Goal: Task Accomplishment & Management: Manage account settings

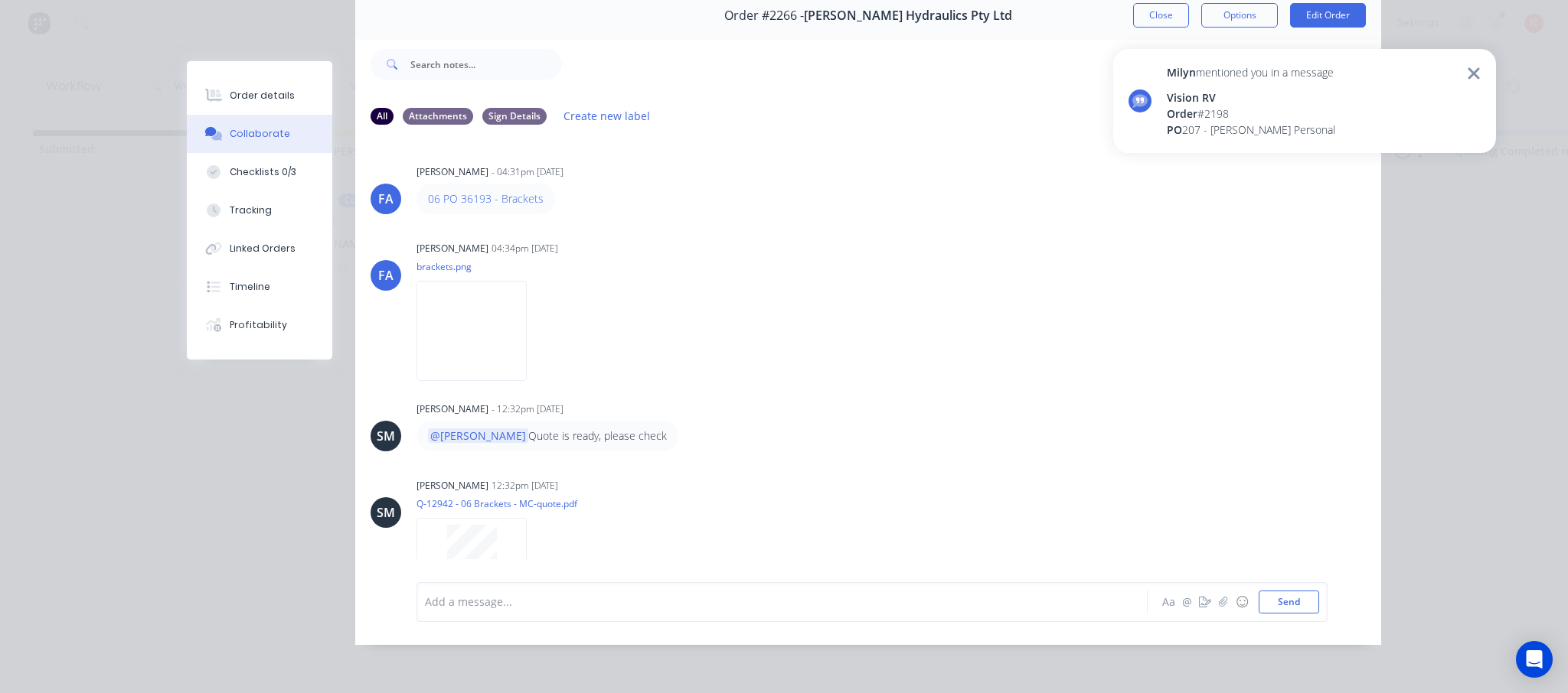
click at [1160, 9] on button "Close" at bounding box center [1162, 15] width 56 height 25
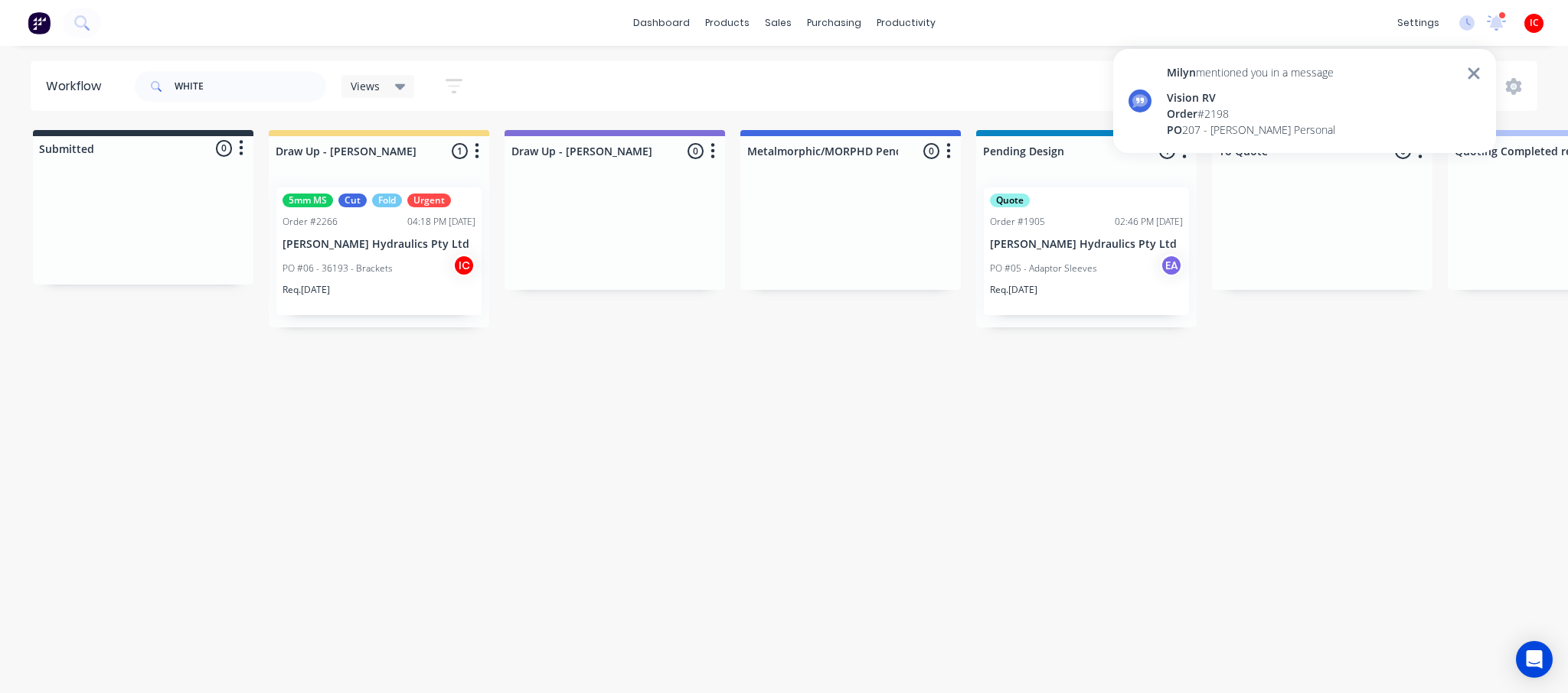
click at [407, 254] on div "PO #06 - 36193 - Brackets IC" at bounding box center [378, 268] width 193 height 29
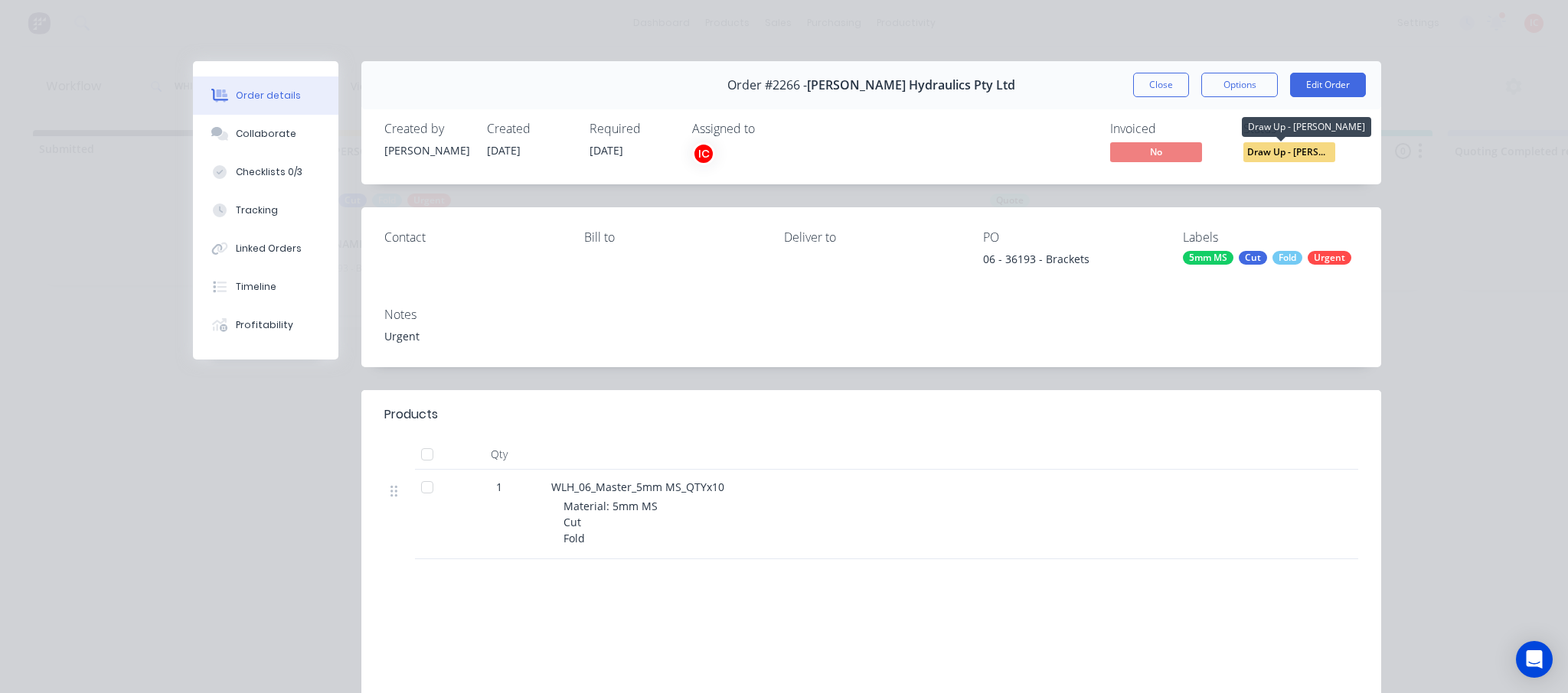
click at [1254, 147] on span "Draw Up - [PERSON_NAME]" at bounding box center [1289, 152] width 92 height 19
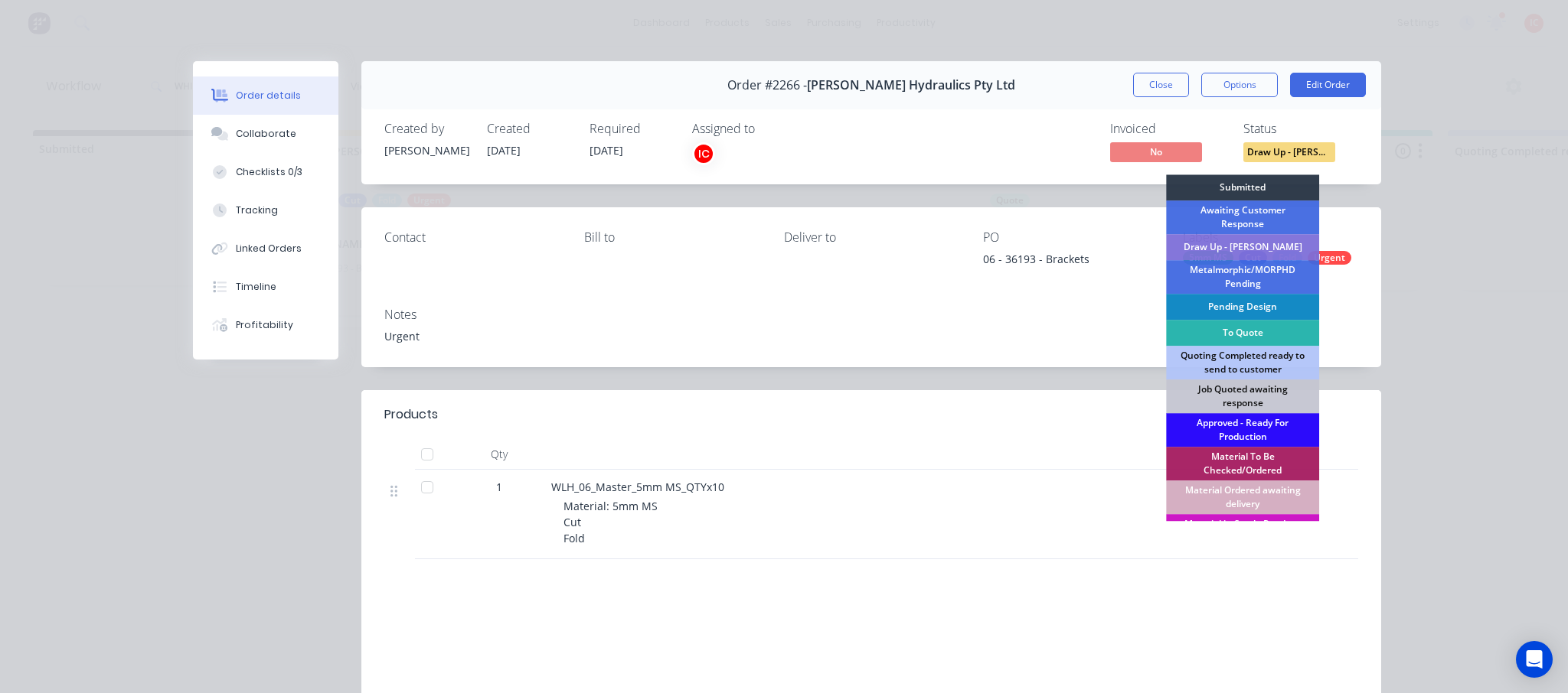
click at [1231, 429] on div "Approved - Ready For Production" at bounding box center [1243, 430] width 153 height 34
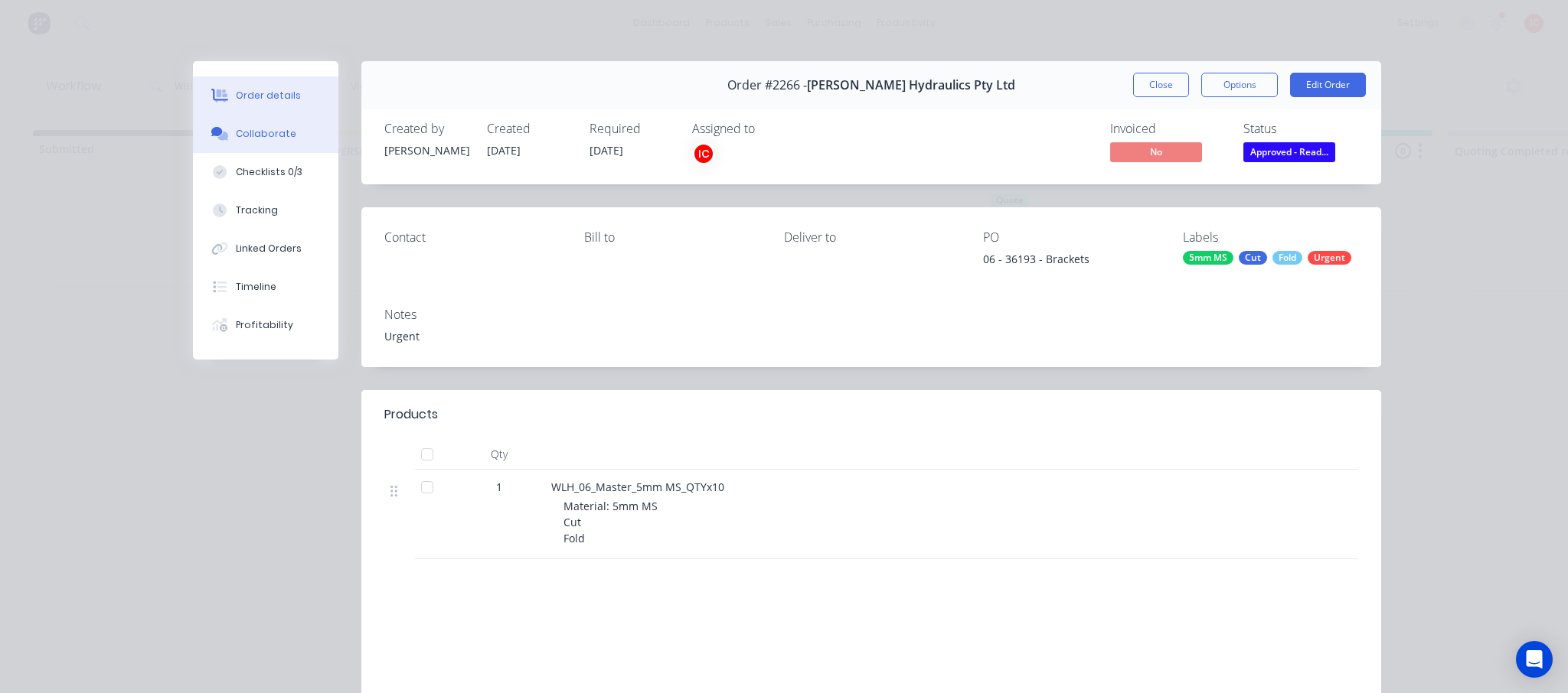
click at [272, 139] on div "Collaborate" at bounding box center [265, 134] width 60 height 14
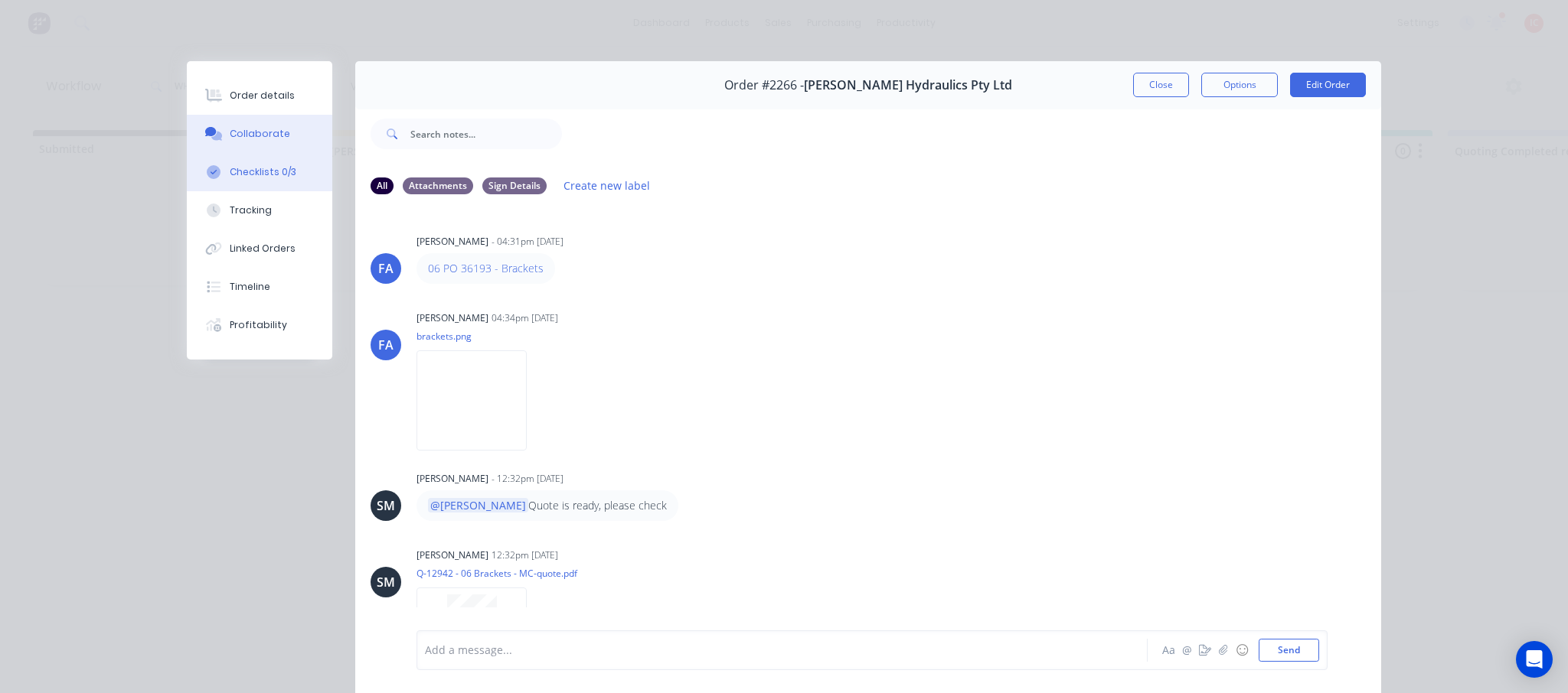
click at [269, 165] on div "Checklists 0/3" at bounding box center [263, 171] width 67 height 14
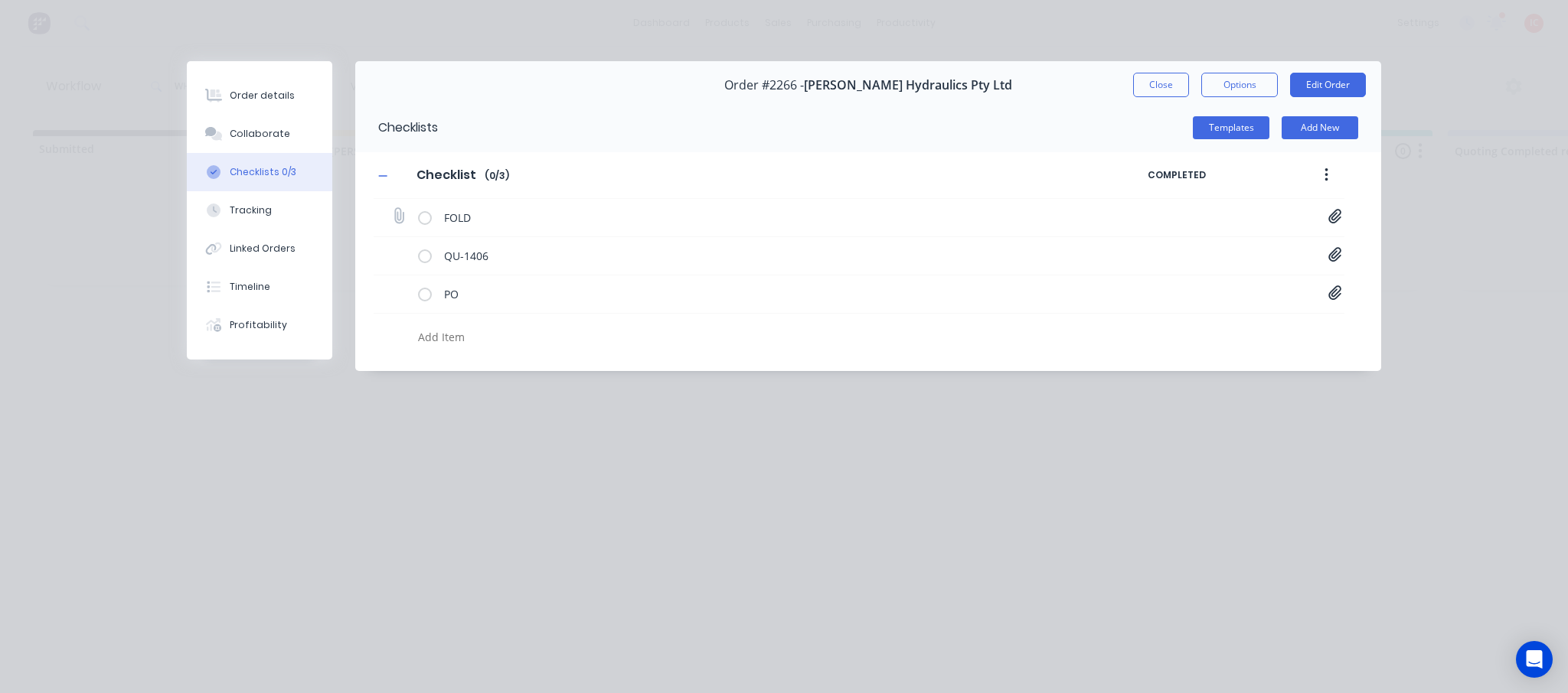
click at [1330, 216] on icon at bounding box center [1335, 216] width 14 height 15
click at [1324, 253] on icon at bounding box center [1322, 248] width 11 height 15
type textarea "x"
click at [400, 216] on icon at bounding box center [398, 216] width 20 height 20
click at [392, 209] on input "file" at bounding box center [392, 209] width 0 height 0
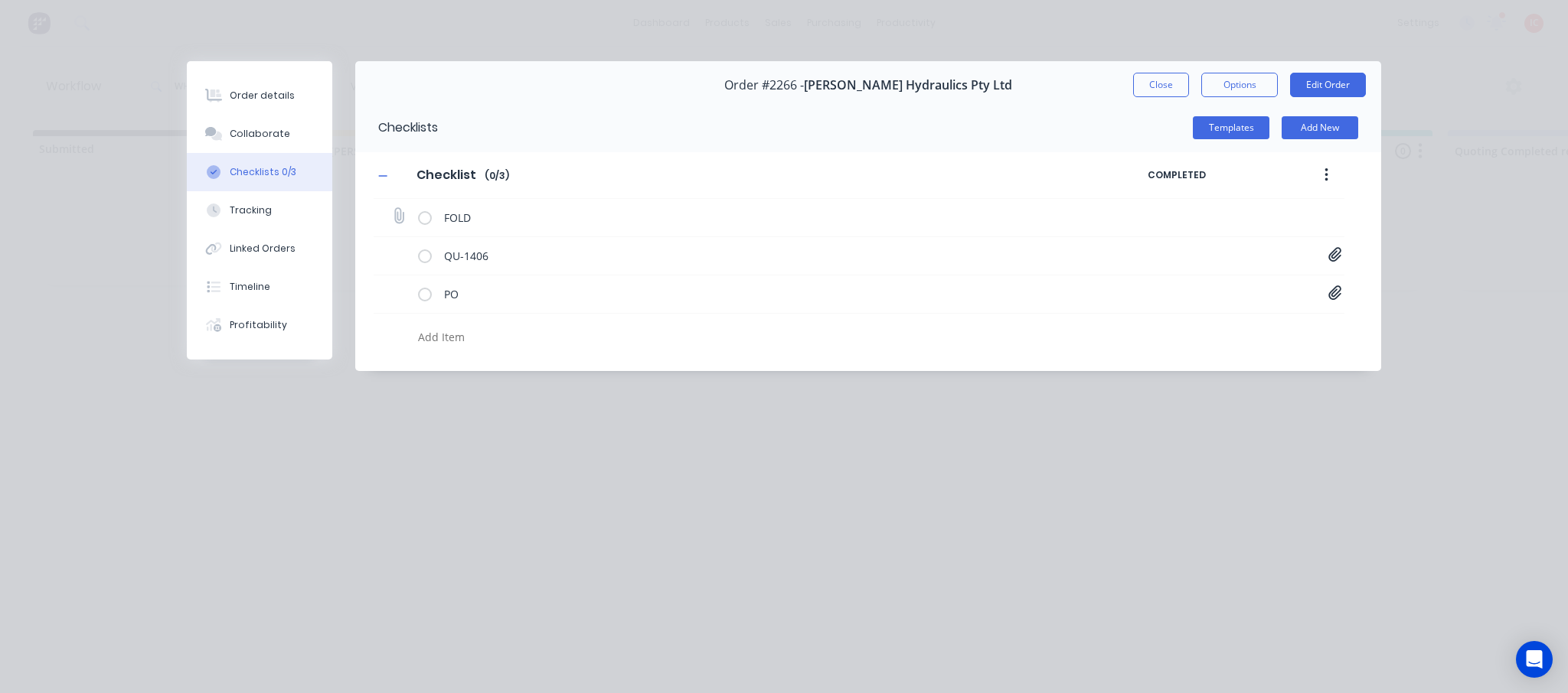
type input "C:\fakepath\WLH_06_Master_V2.PDF"
click at [1463, 172] on div "Order details Collaborate Checklists 0/3 Tracking Linked Orders Timeline Profit…" at bounding box center [784, 346] width 1568 height 693
type textarea "x"
click at [271, 95] on div "Order details" at bounding box center [262, 95] width 65 height 14
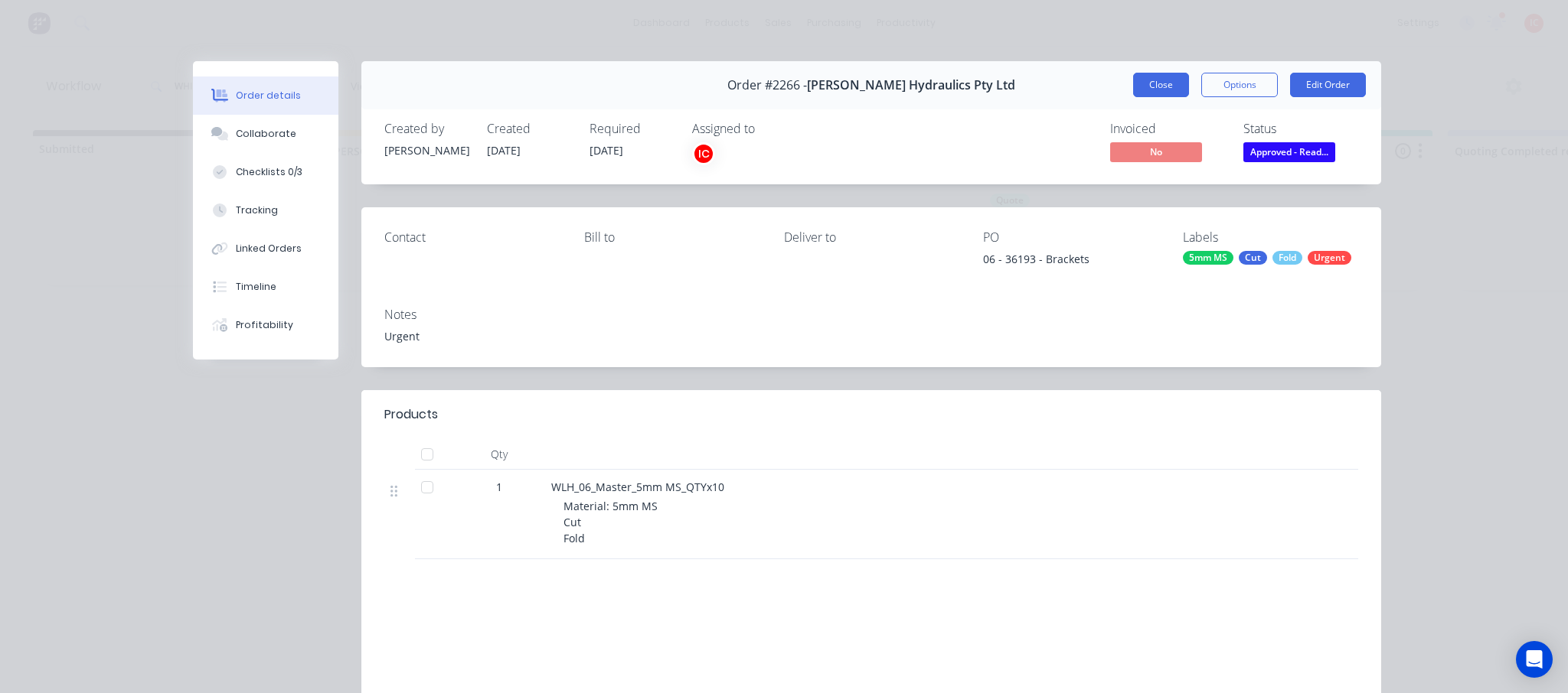
click at [1155, 79] on button "Close" at bounding box center [1162, 85] width 56 height 25
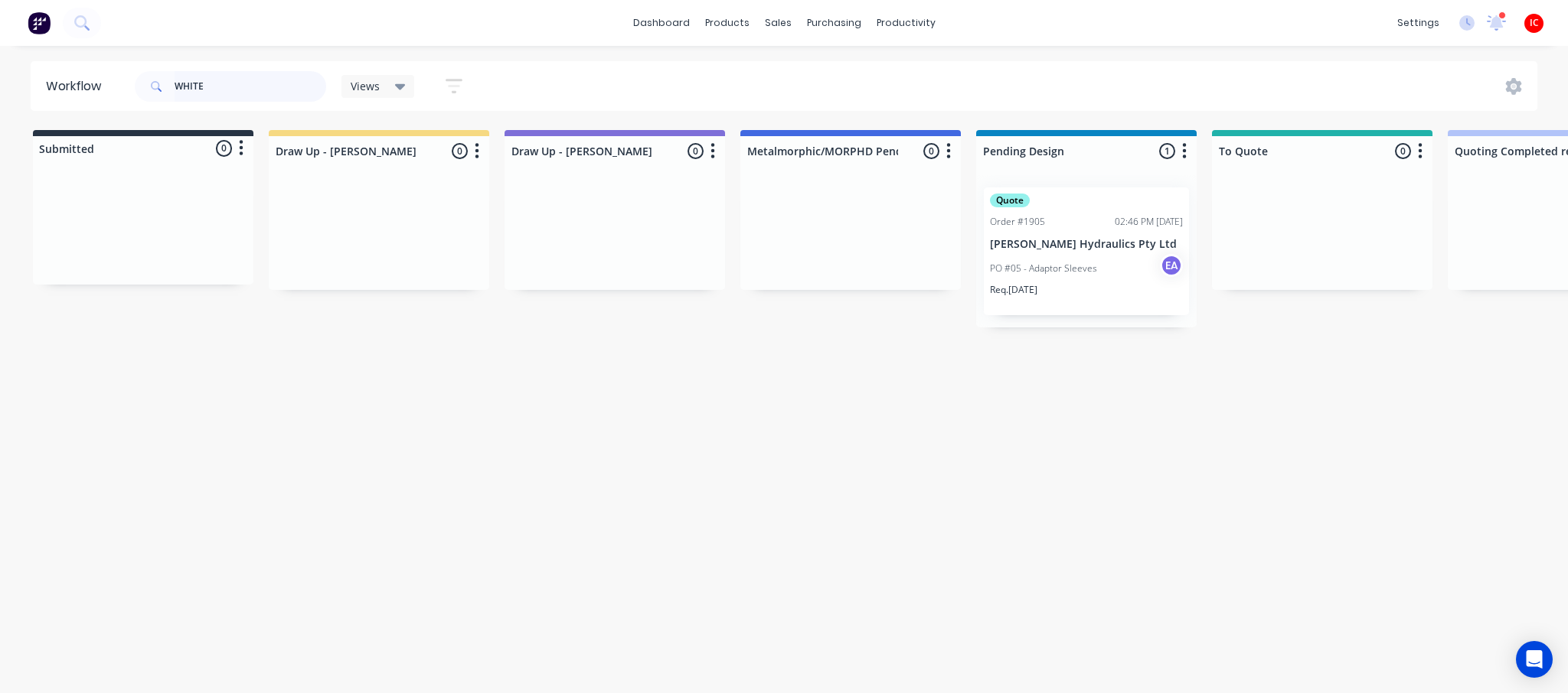
drag, startPoint x: 257, startPoint y: 81, endPoint x: 90, endPoint y: 83, distance: 167.0
click at [90, 83] on header "Workflow WHITE Views Save new view None (Default) edit [PERSON_NAME] edit [PERS…" at bounding box center [784, 86] width 1508 height 50
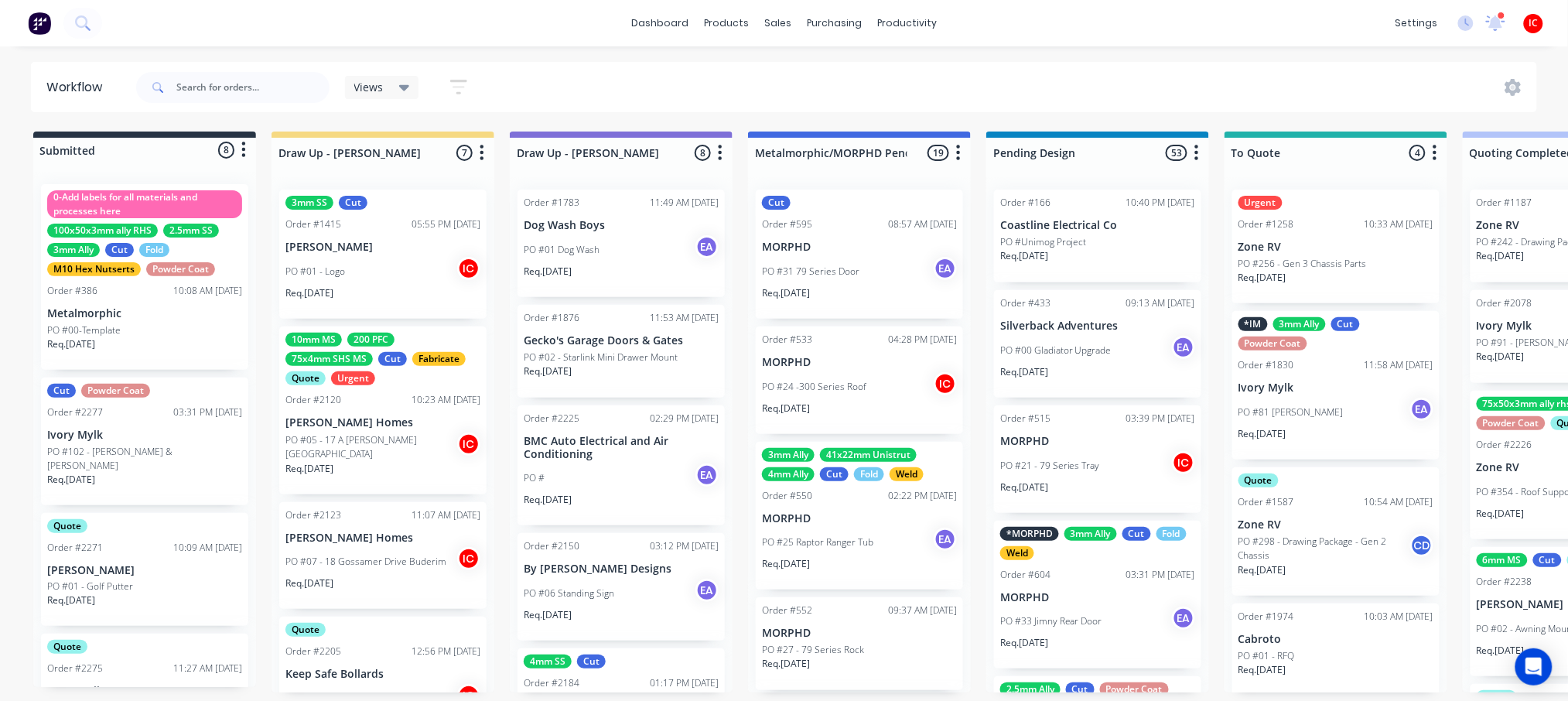
click at [411, 403] on div "10:23 AM [DATE]" at bounding box center [445, 400] width 69 height 14
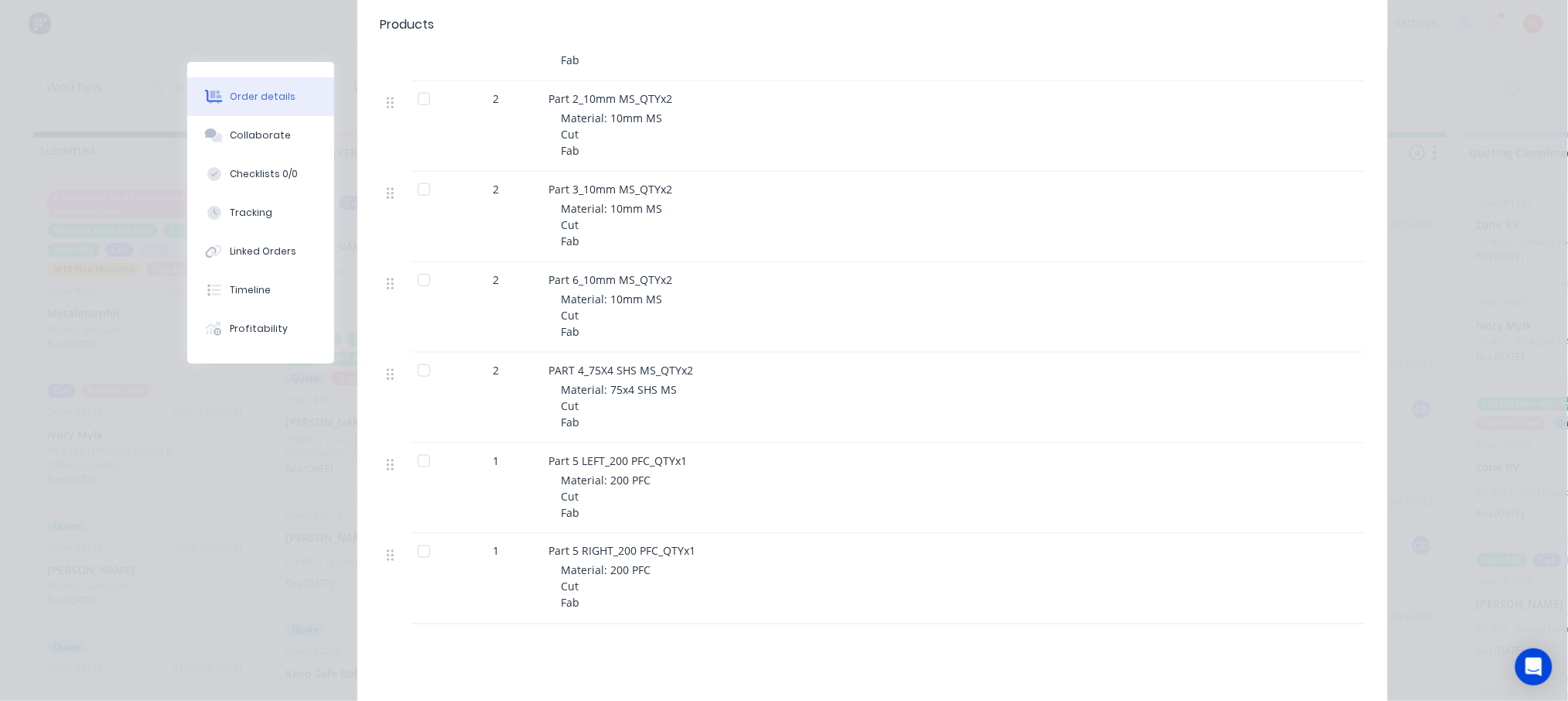
scroll to position [103, 0]
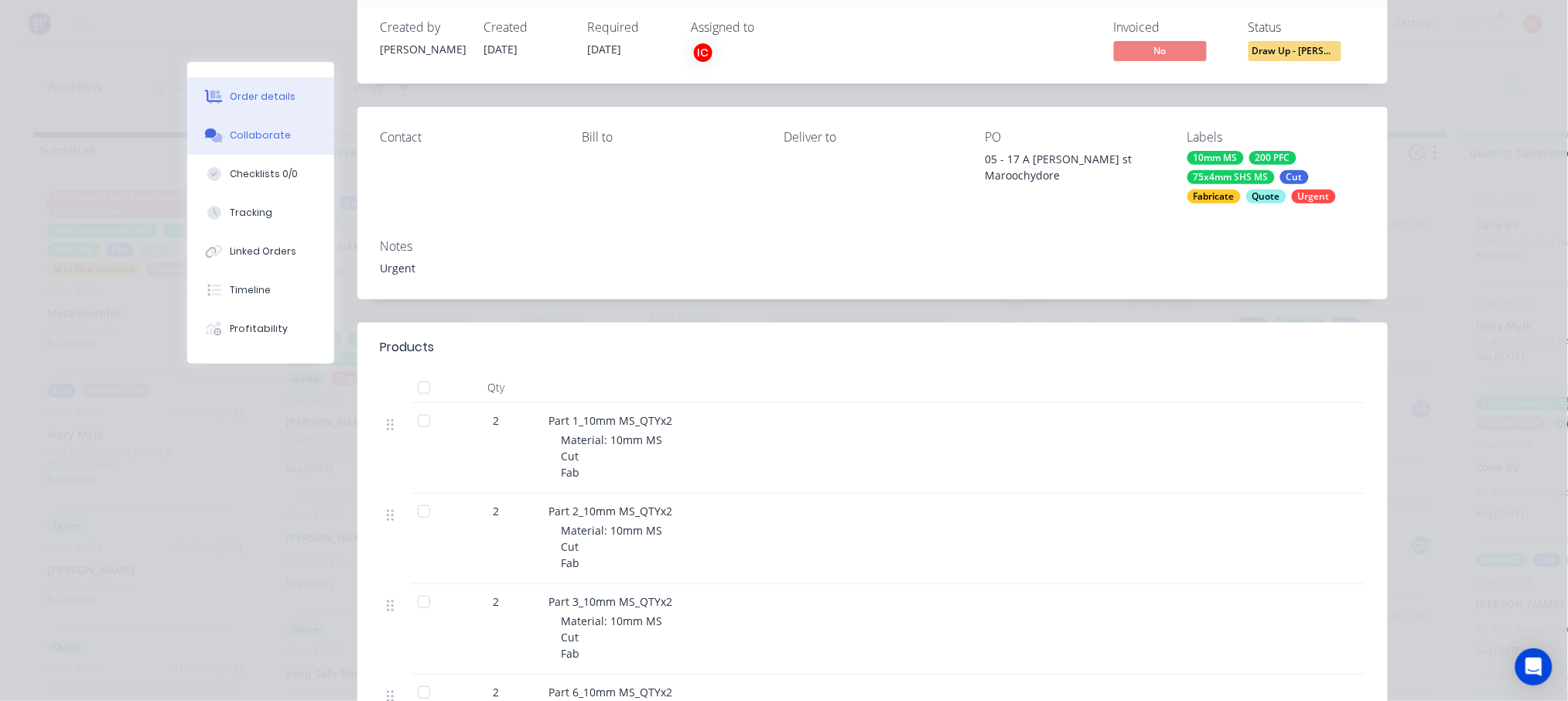
click at [230, 126] on button "Collaborate" at bounding box center [260, 135] width 147 height 39
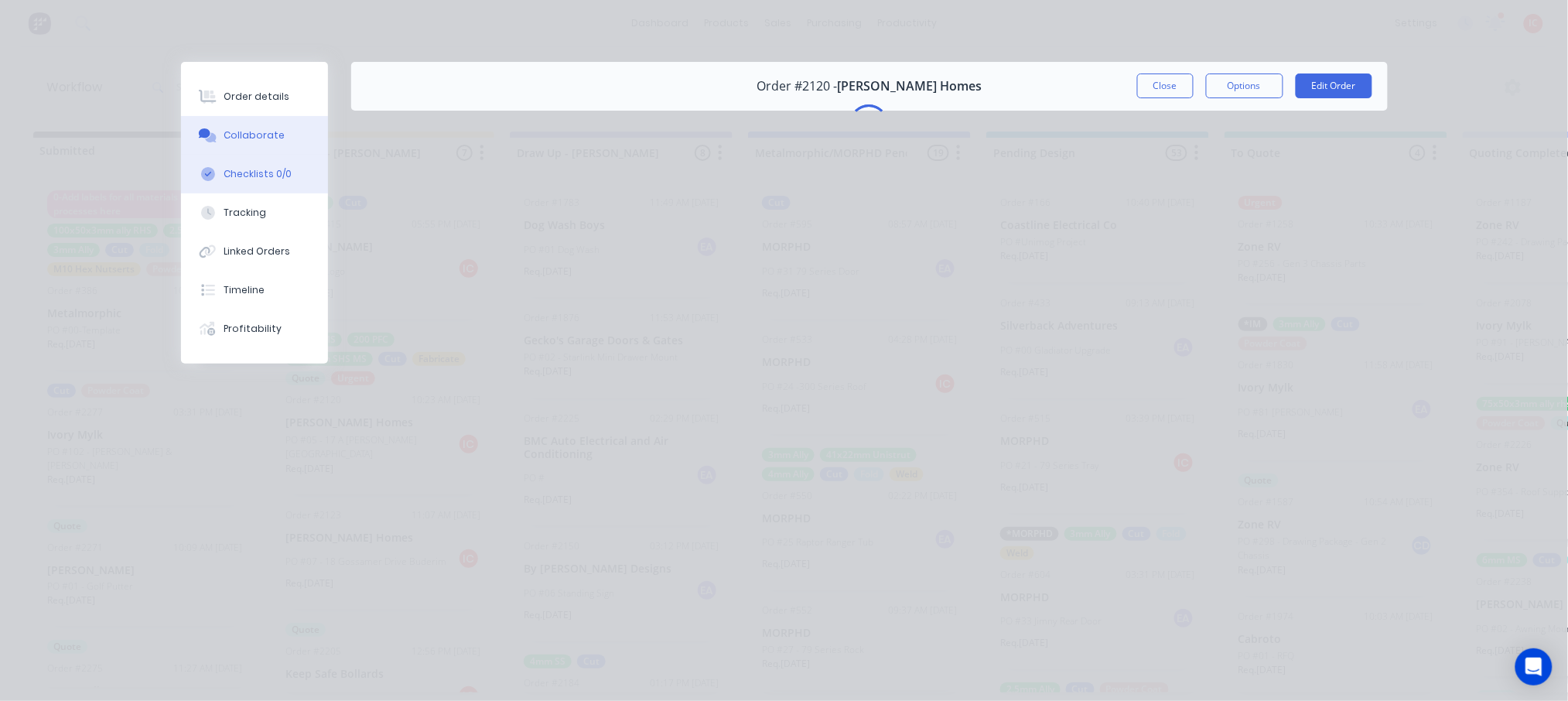
scroll to position [0, 0]
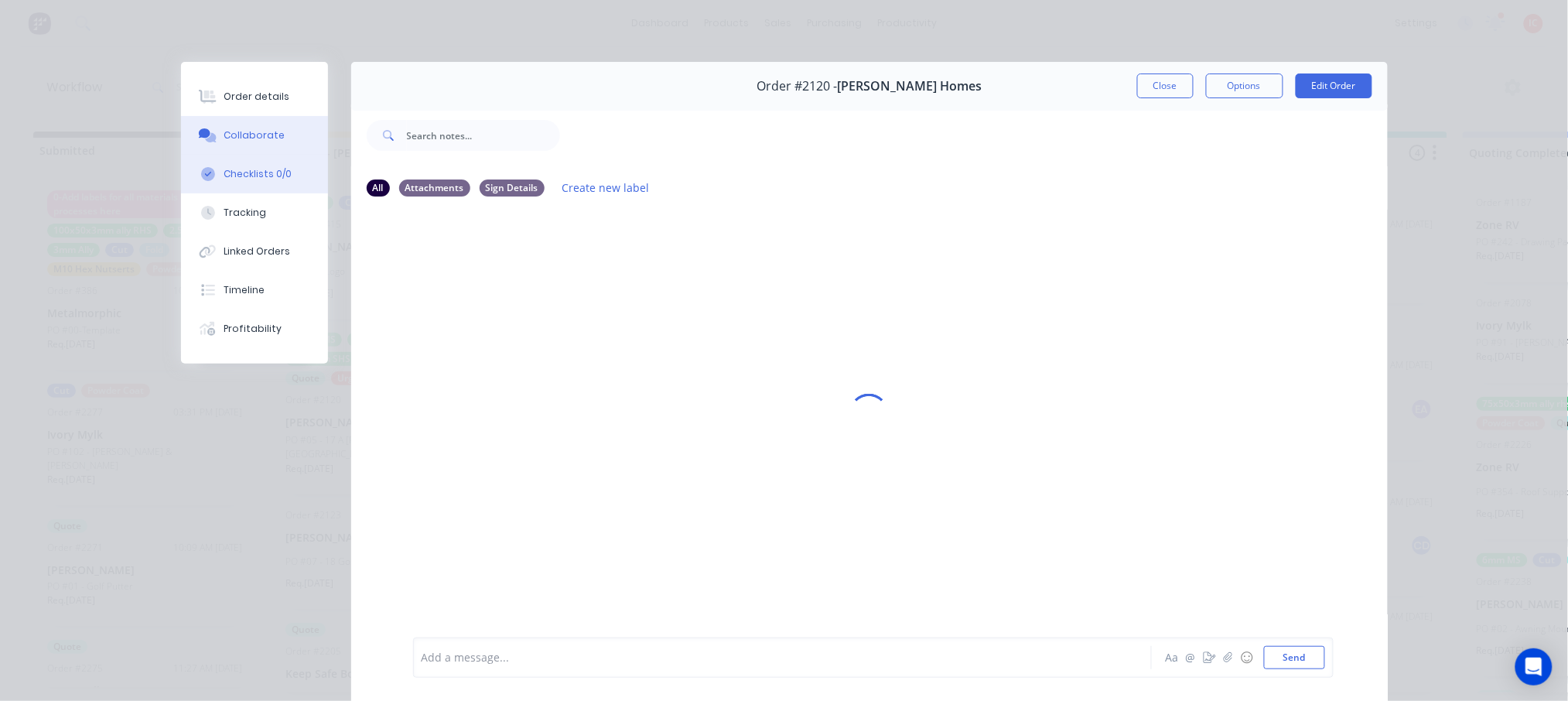
click at [254, 174] on div "Checklists 0/0" at bounding box center [258, 173] width 68 height 14
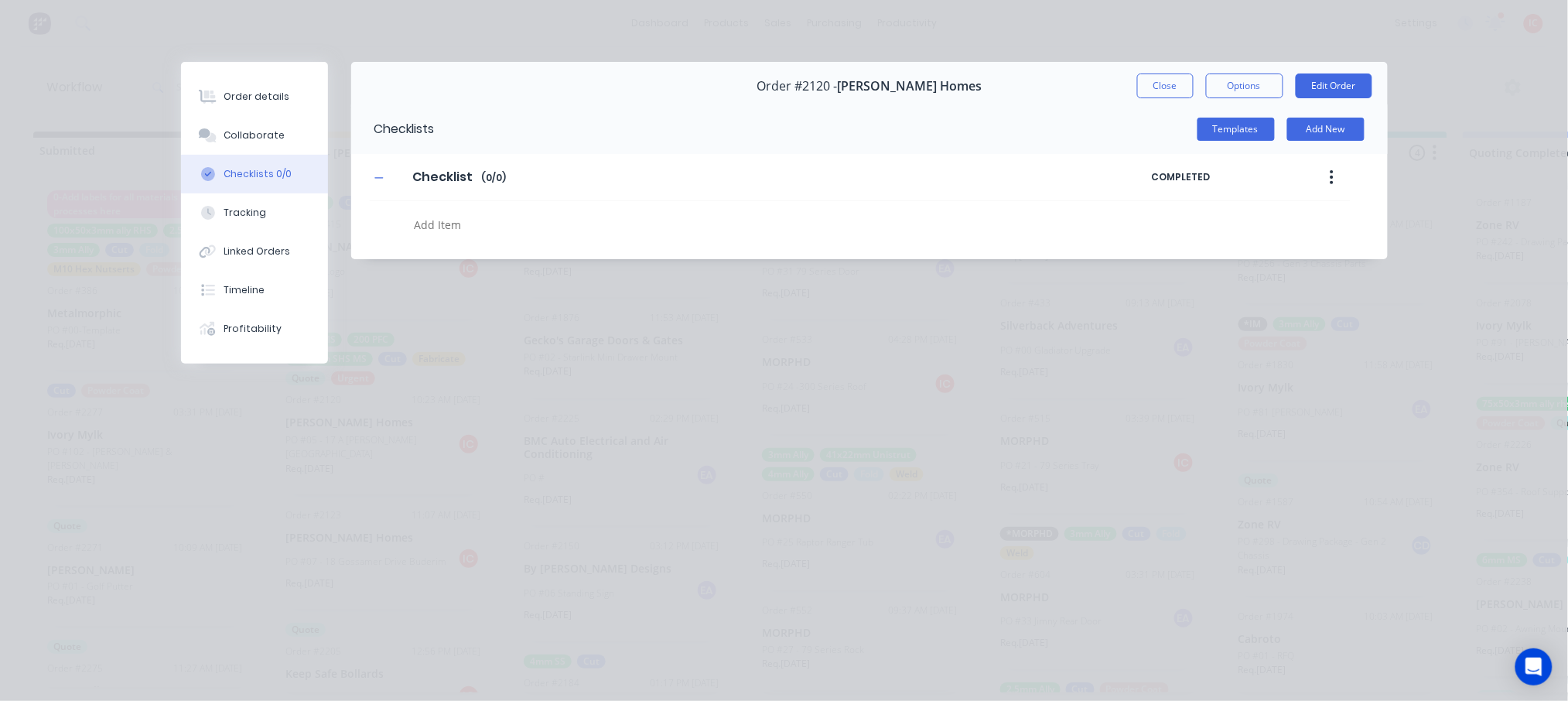
click at [456, 229] on textarea at bounding box center [720, 225] width 625 height 23
type textarea "x"
type textarea "F"
type textarea "x"
type textarea "FA"
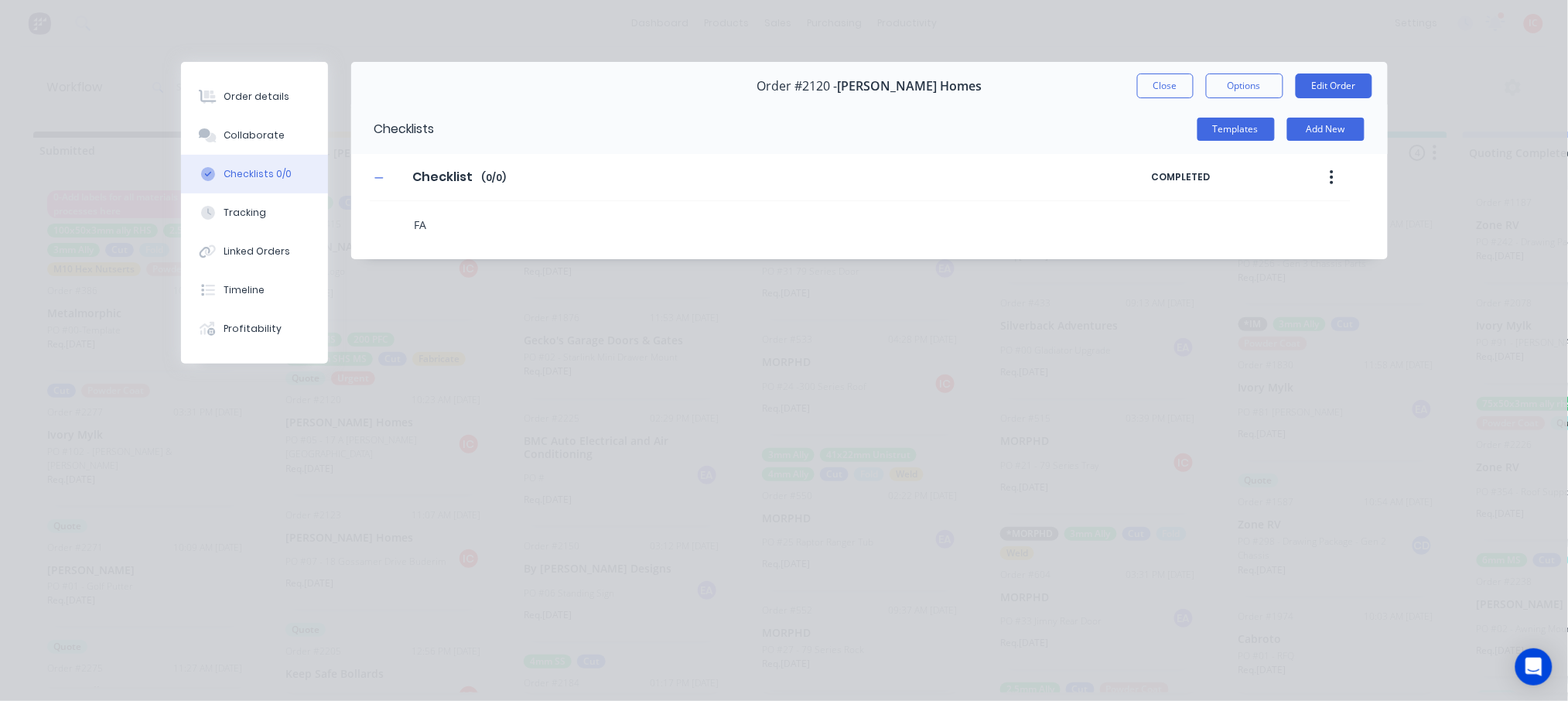
type textarea "x"
type textarea "FAB"
type textarea "x"
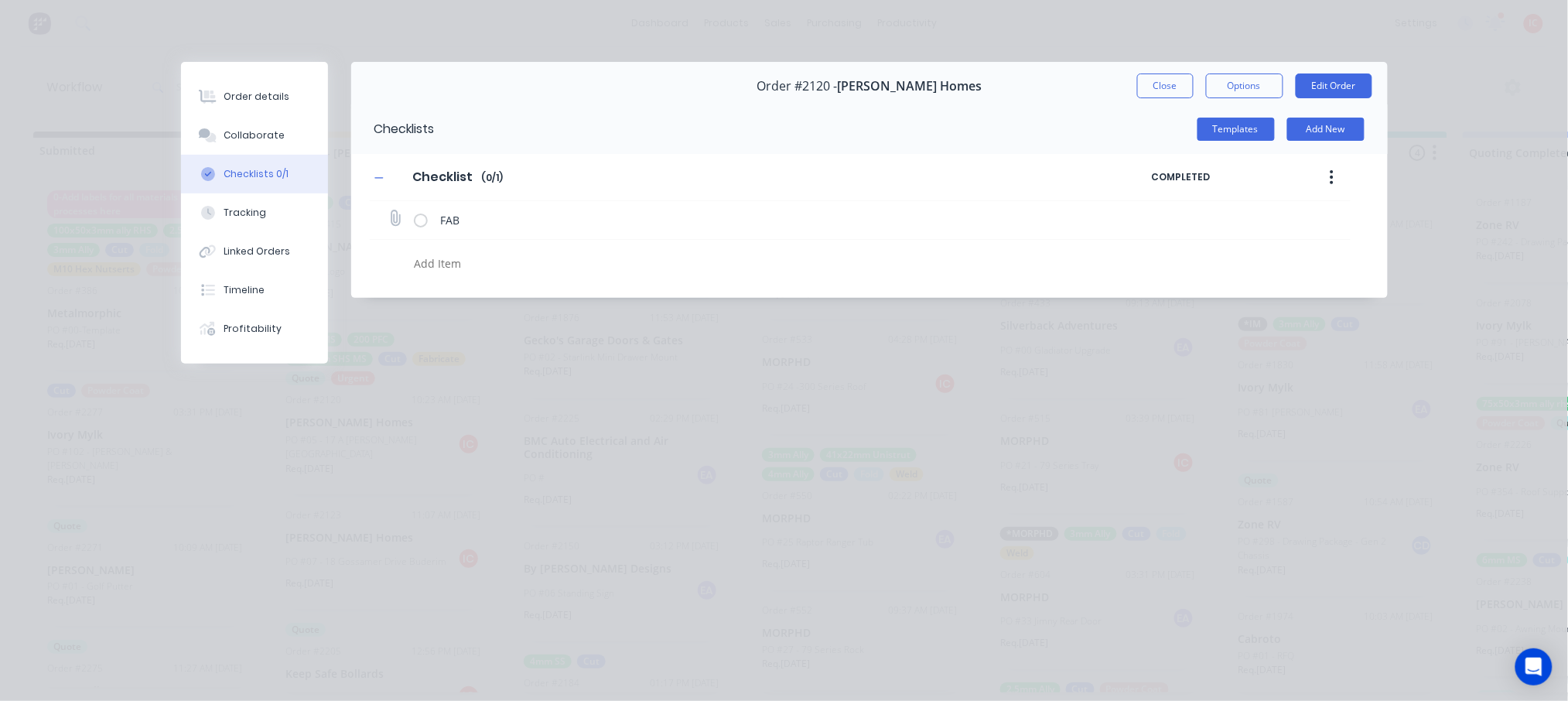
type textarea "x"
click at [394, 222] on icon at bounding box center [394, 219] width 20 height 20
click at [388, 212] on input "file" at bounding box center [388, 212] width 0 height 0
type input "C:\fakepath\JTH_05_Master_Assembly Instructions.PDF"
drag, startPoint x: 1013, startPoint y: 472, endPoint x: 1069, endPoint y: 426, distance: 72.5
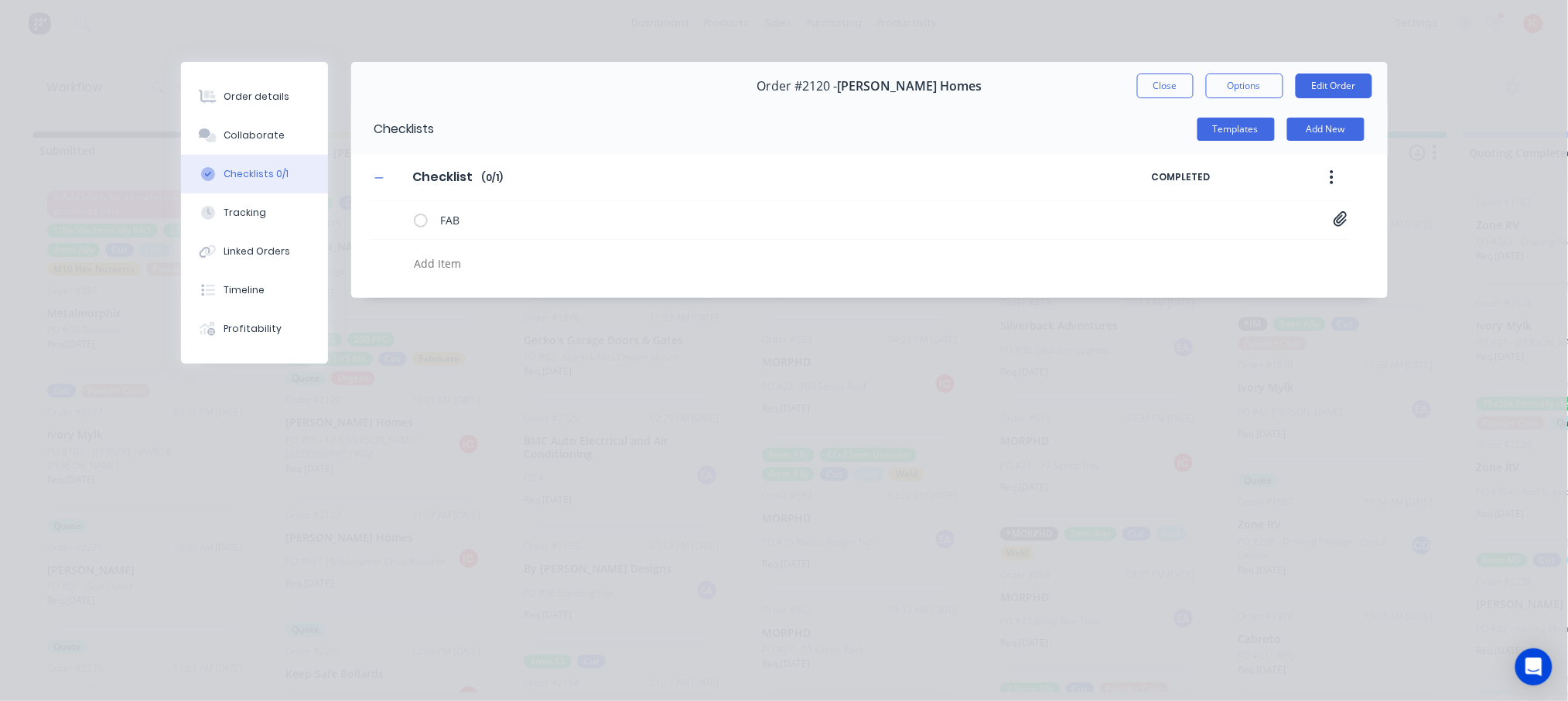
click at [1016, 470] on div "Order details Collaborate Checklists 0/1 Tracking Linked Orders Timeline Profit…" at bounding box center [784, 350] width 1568 height 701
click at [235, 96] on div "Order details" at bounding box center [256, 96] width 66 height 14
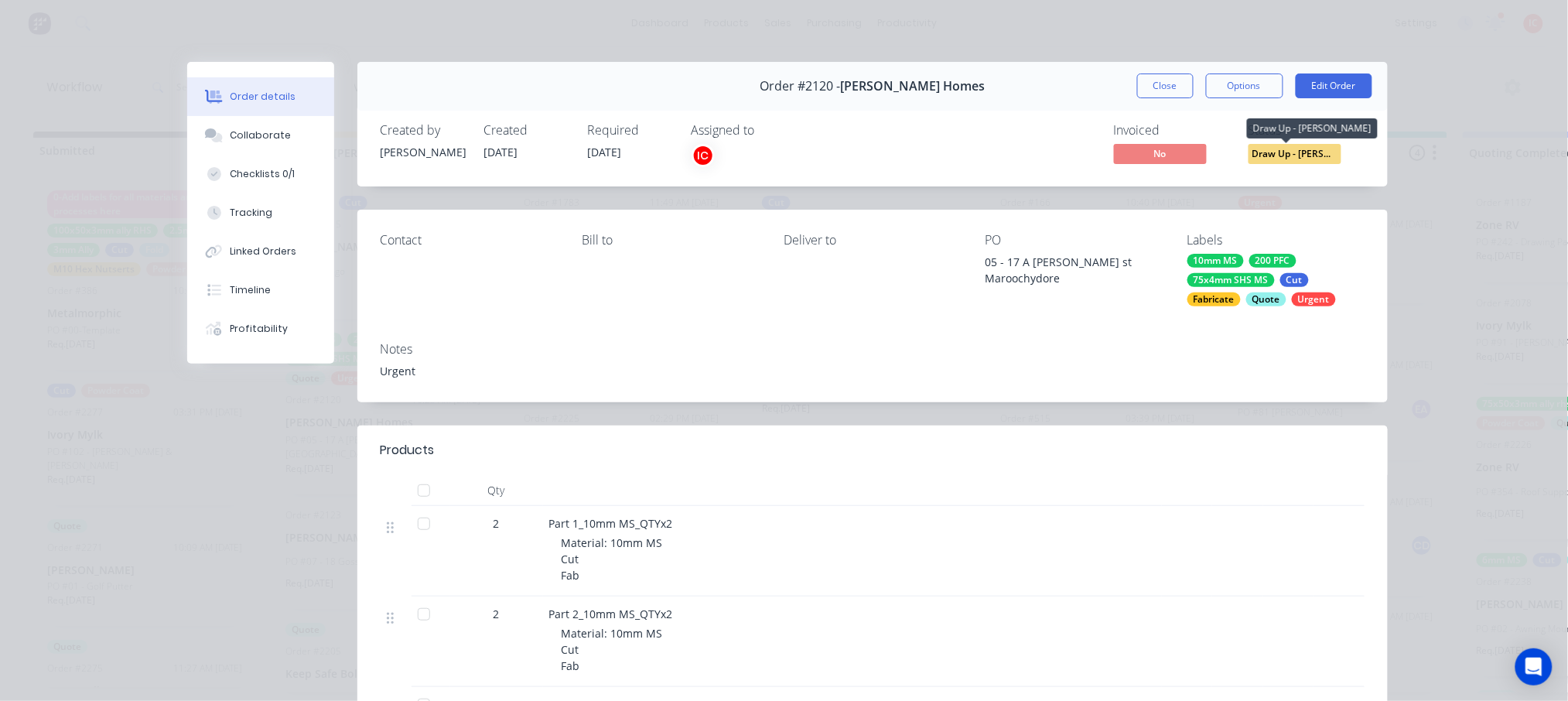
click at [1268, 156] on span "Draw Up - [PERSON_NAME]" at bounding box center [1295, 154] width 93 height 19
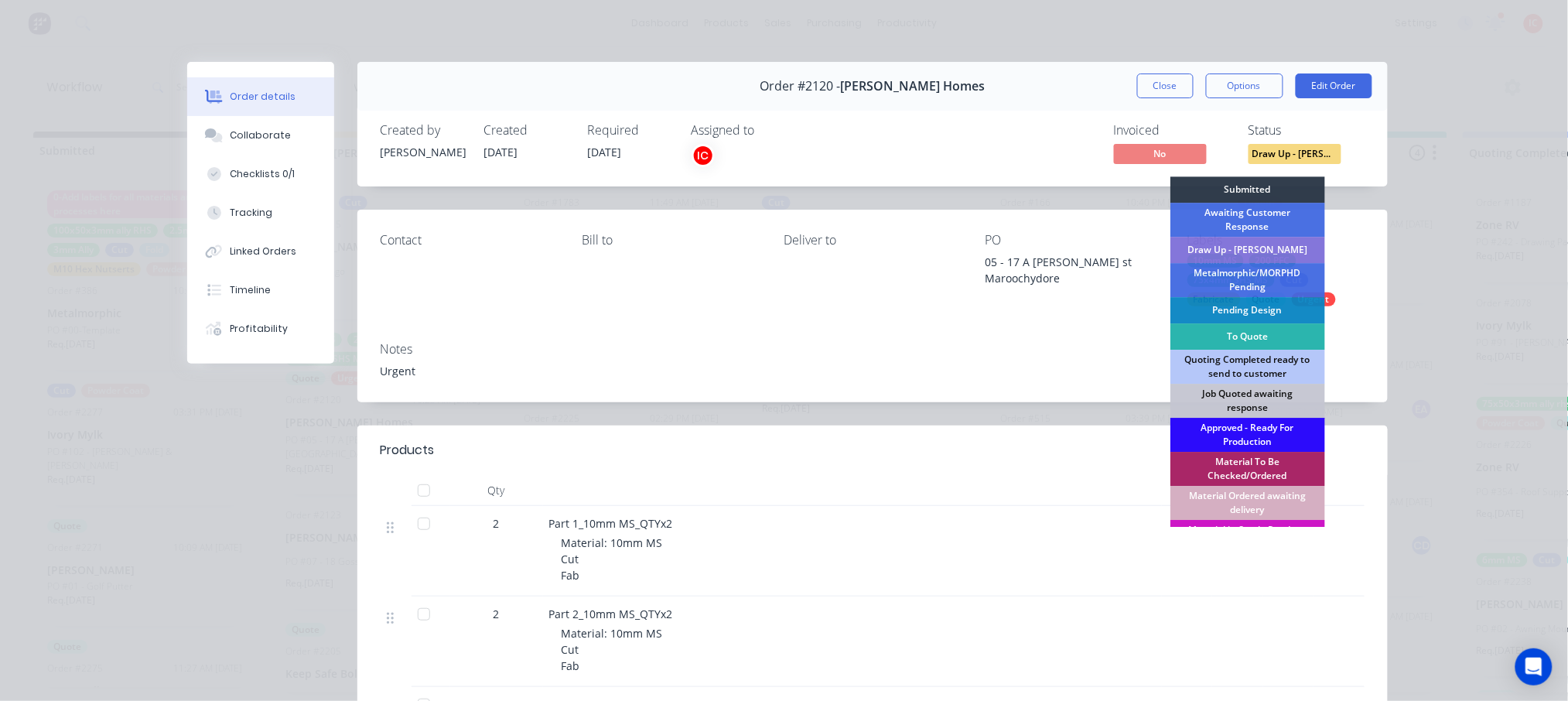
click at [1267, 422] on div "Approved - Ready For Production" at bounding box center [1247, 435] width 155 height 34
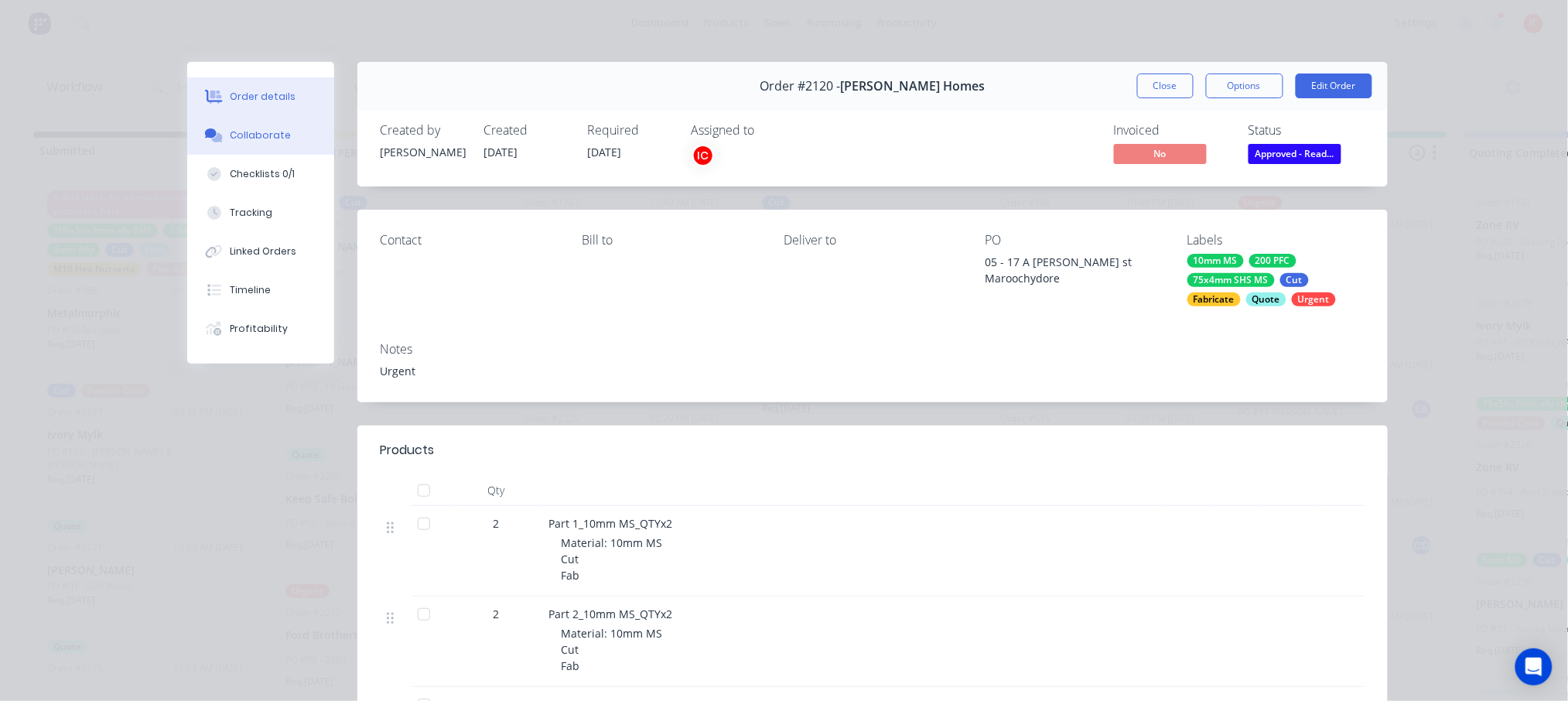
click at [250, 132] on div "Collaborate" at bounding box center [260, 135] width 61 height 14
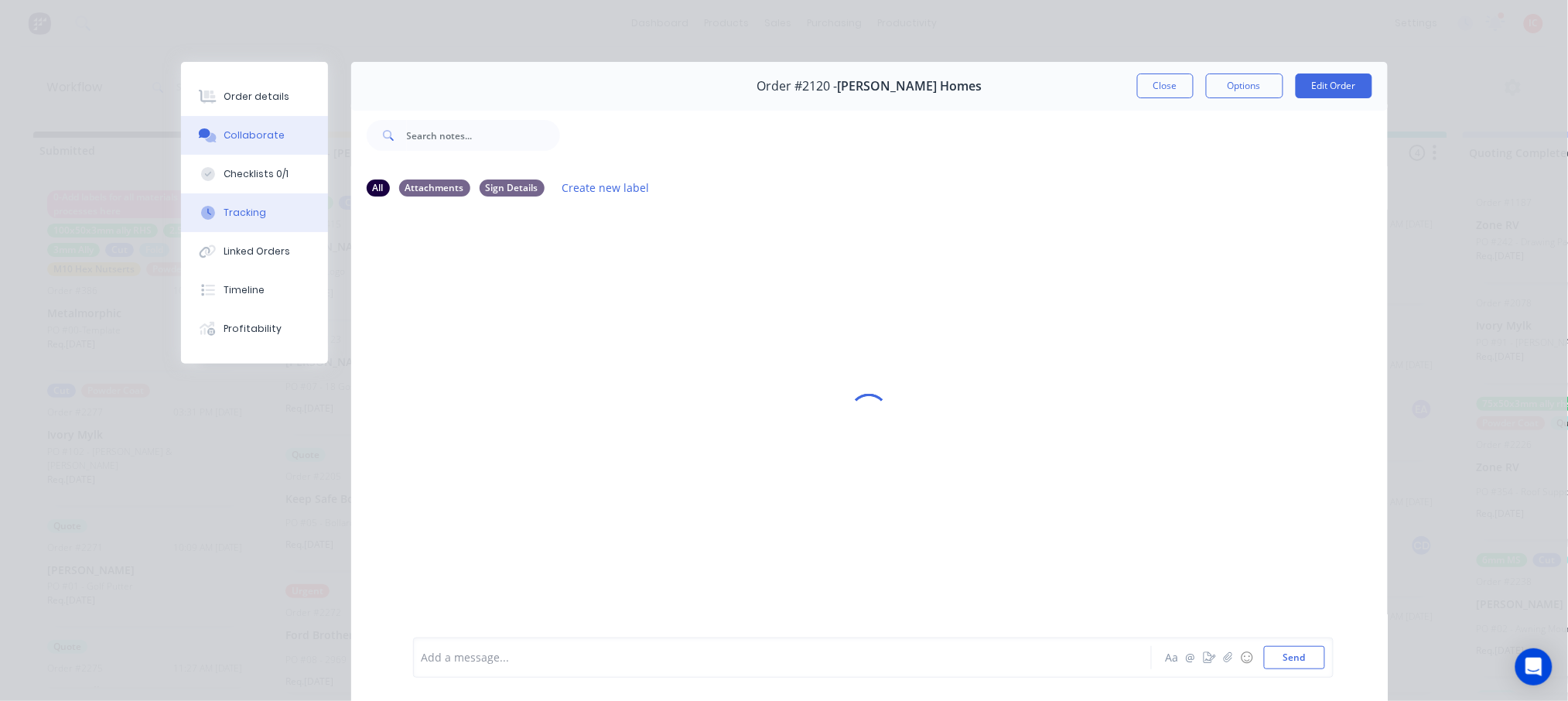
click at [258, 207] on button "Tracking" at bounding box center [254, 213] width 147 height 39
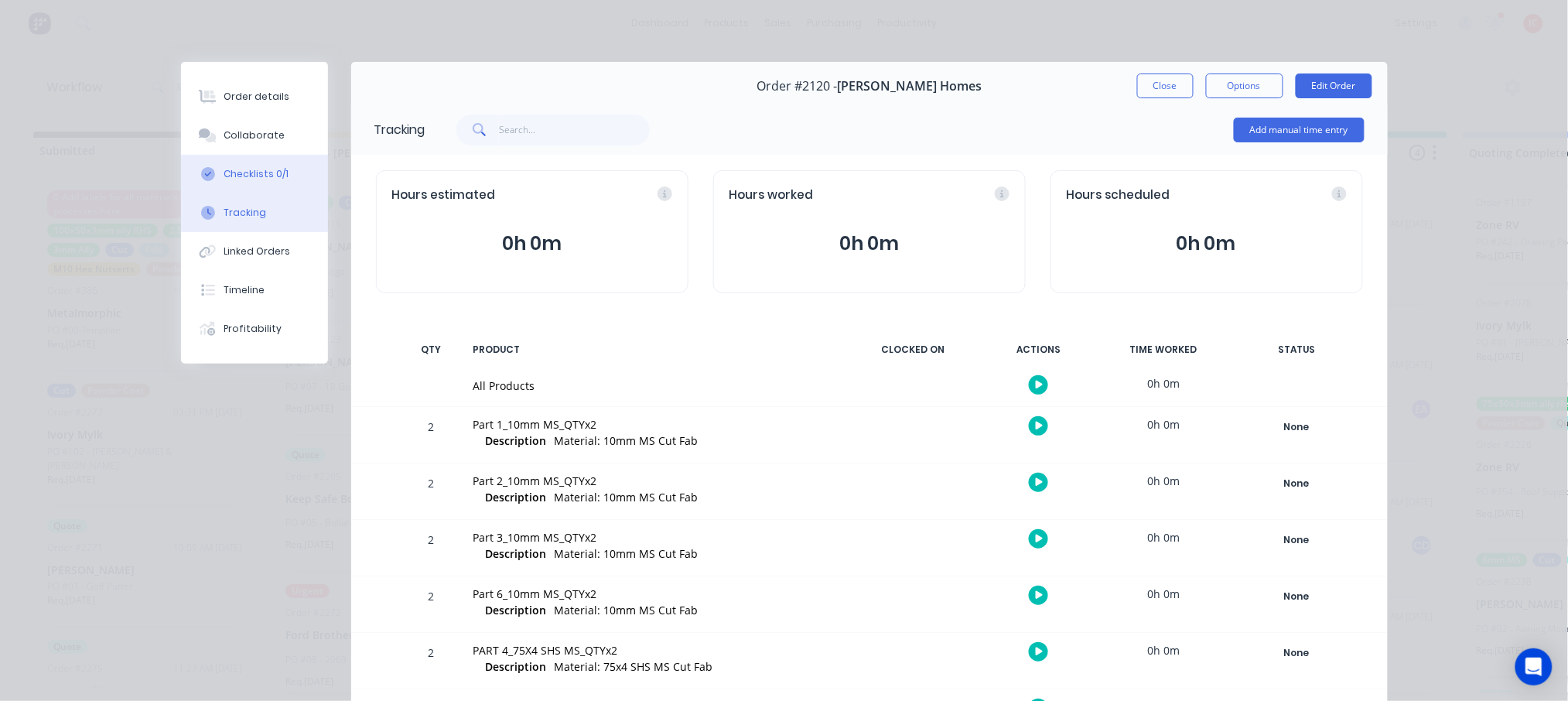
click at [257, 177] on div "Checklists 0/1" at bounding box center [256, 173] width 65 height 14
type textarea "x"
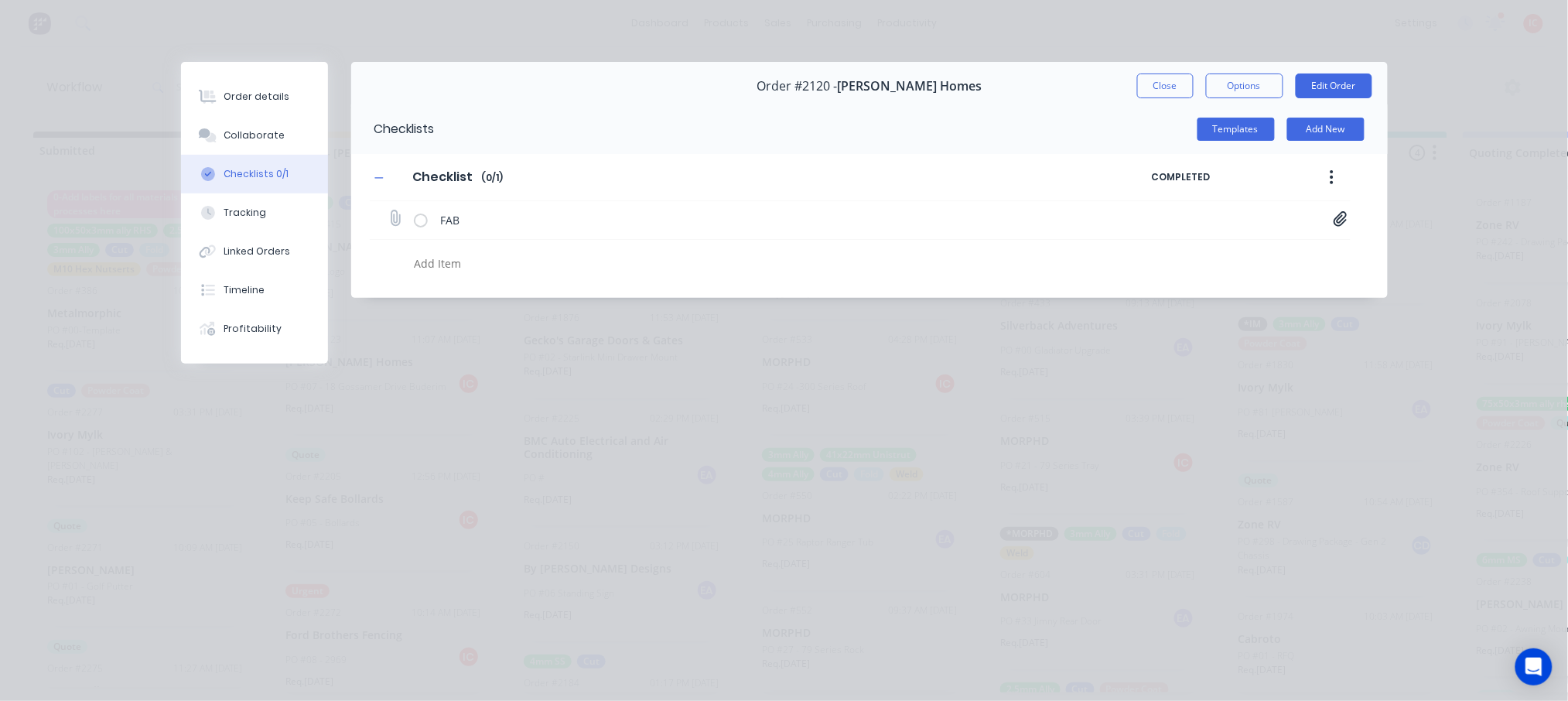
click at [398, 220] on icon at bounding box center [395, 219] width 21 height 21
click at [388, 212] on input "file" at bounding box center [388, 212] width 0 height 0
type input "C:\fakepath\JTH_05_Master_V6.PDF"
type textarea "x"
click at [241, 97] on div "Order details" at bounding box center [256, 96] width 66 height 14
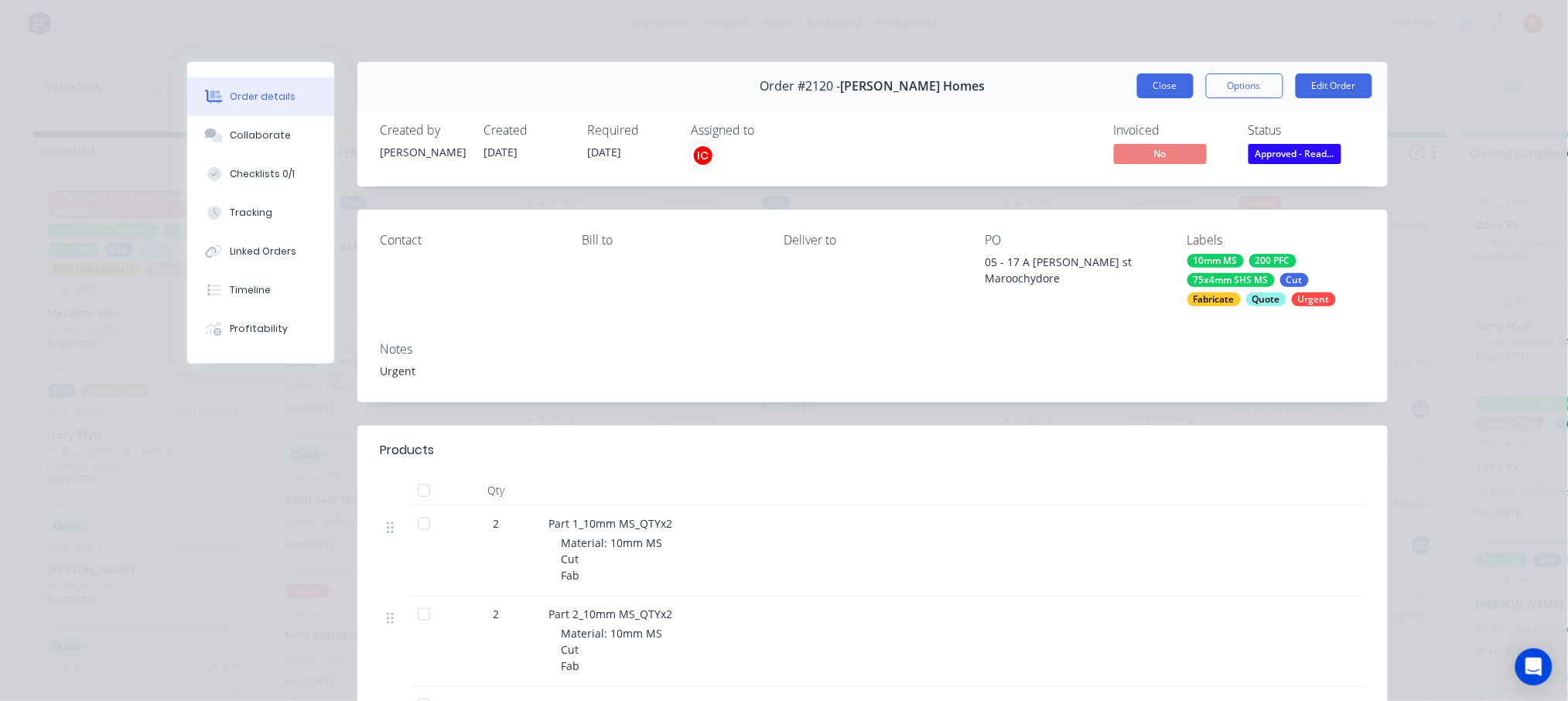
click at [1179, 79] on button "Close" at bounding box center [1165, 86] width 57 height 25
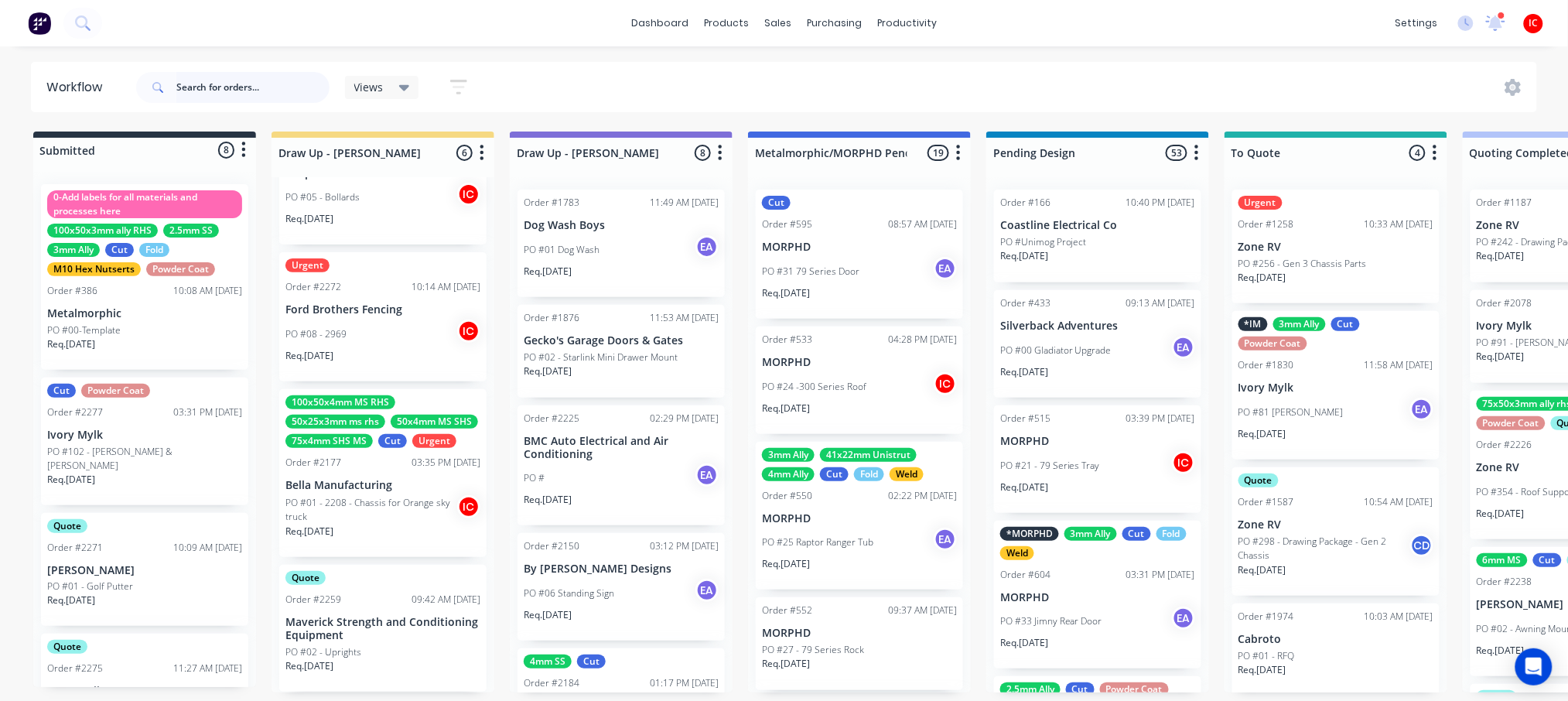
scroll to position [340, 0]
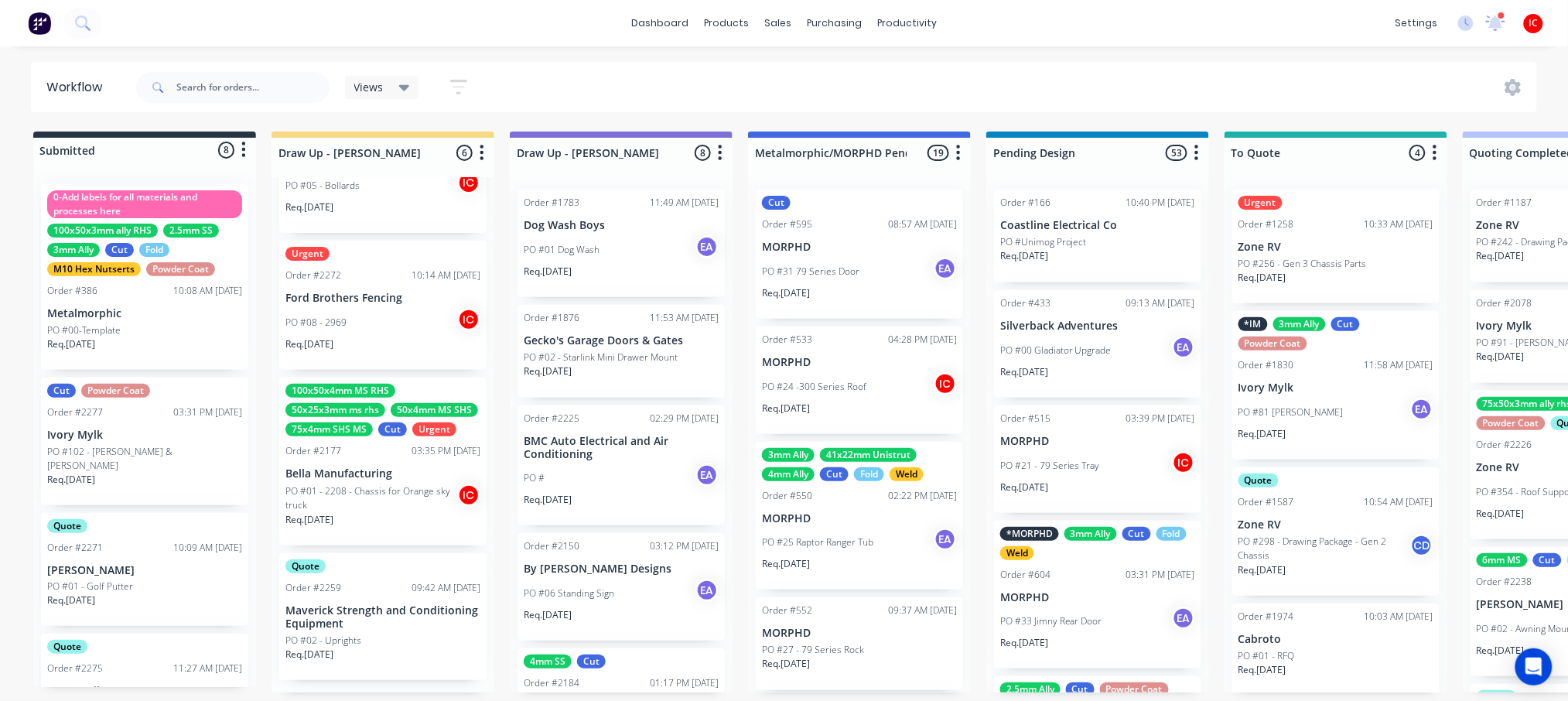
click at [386, 503] on p "PO #01 - 2208 - Chassis for Orange sky truck" at bounding box center [371, 498] width 172 height 28
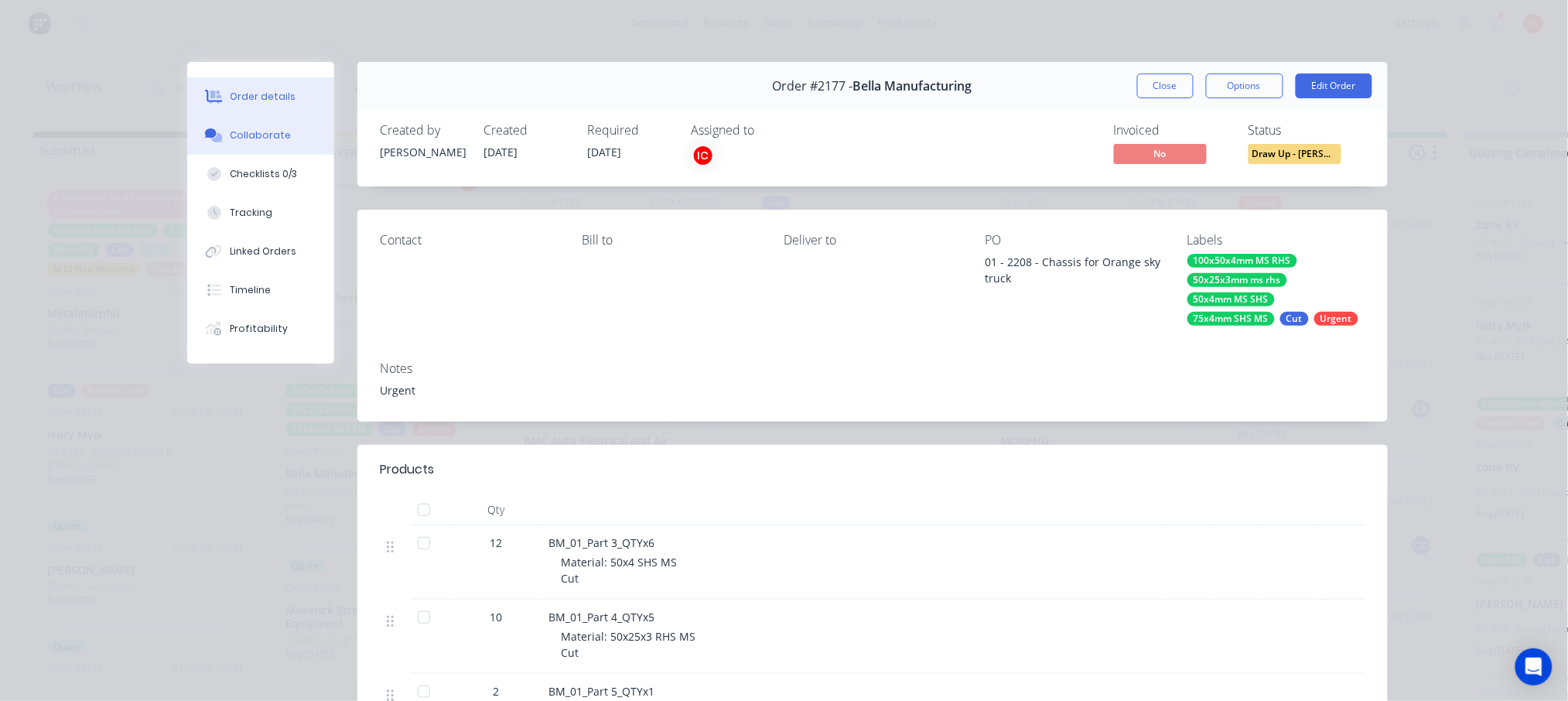
click at [256, 129] on div "Collaborate" at bounding box center [260, 135] width 61 height 14
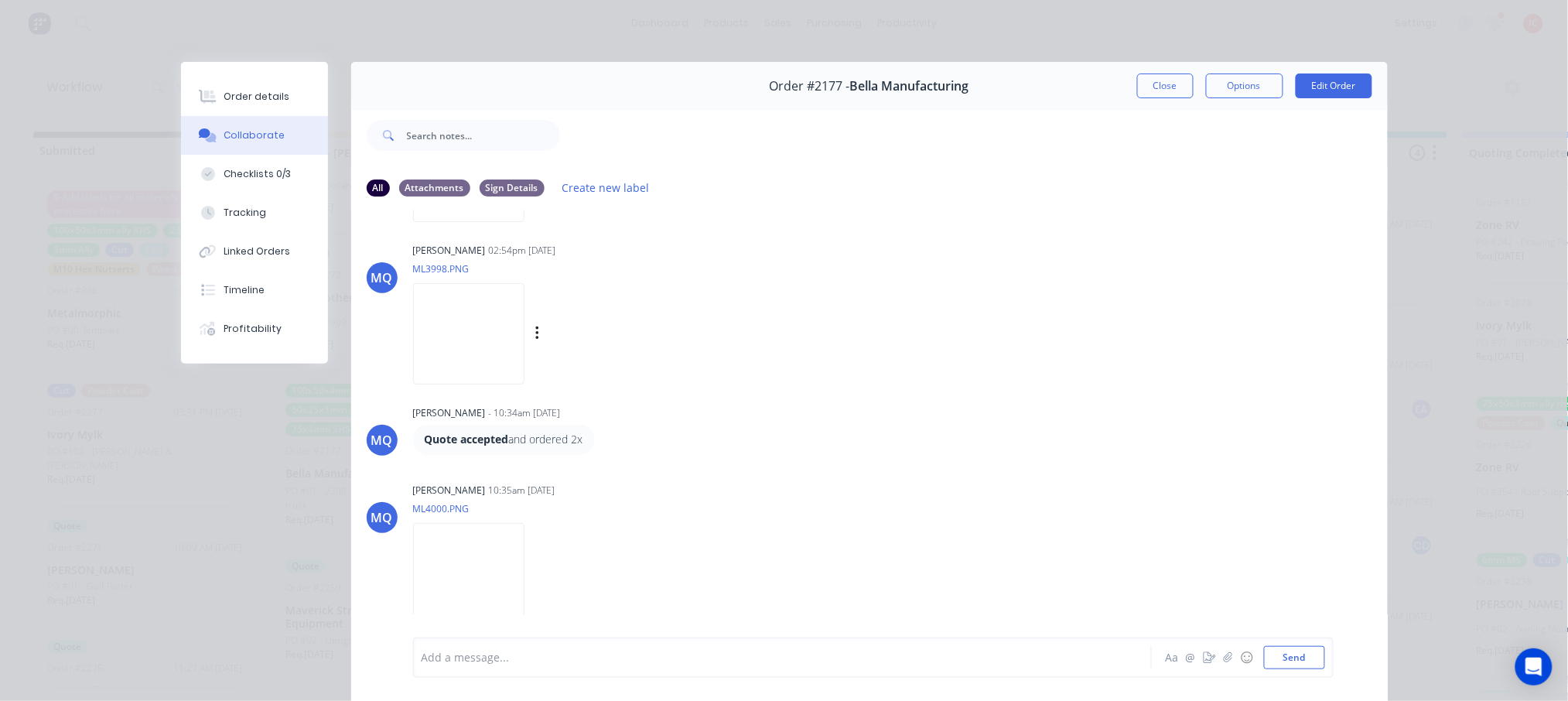
scroll to position [951, 0]
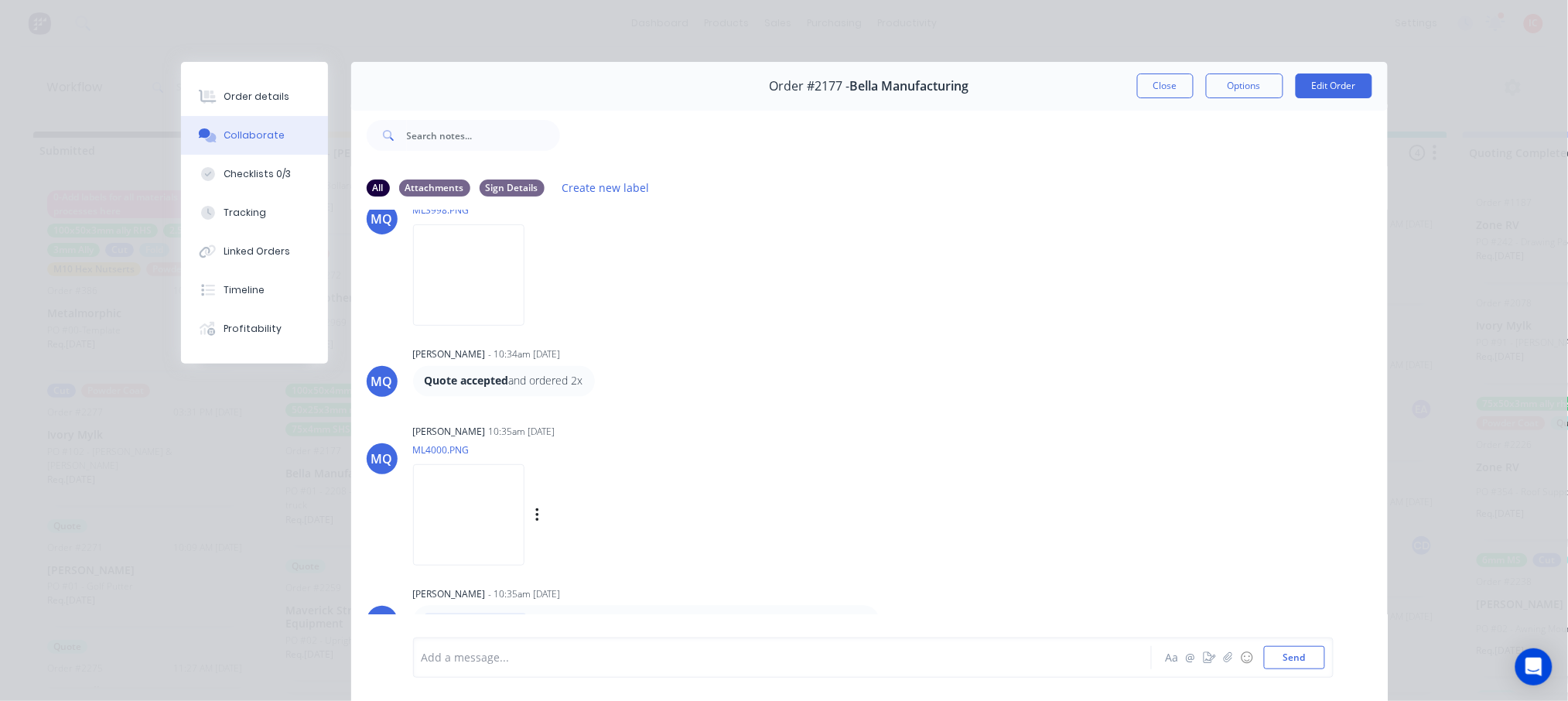
click at [503, 500] on img at bounding box center [469, 515] width 112 height 101
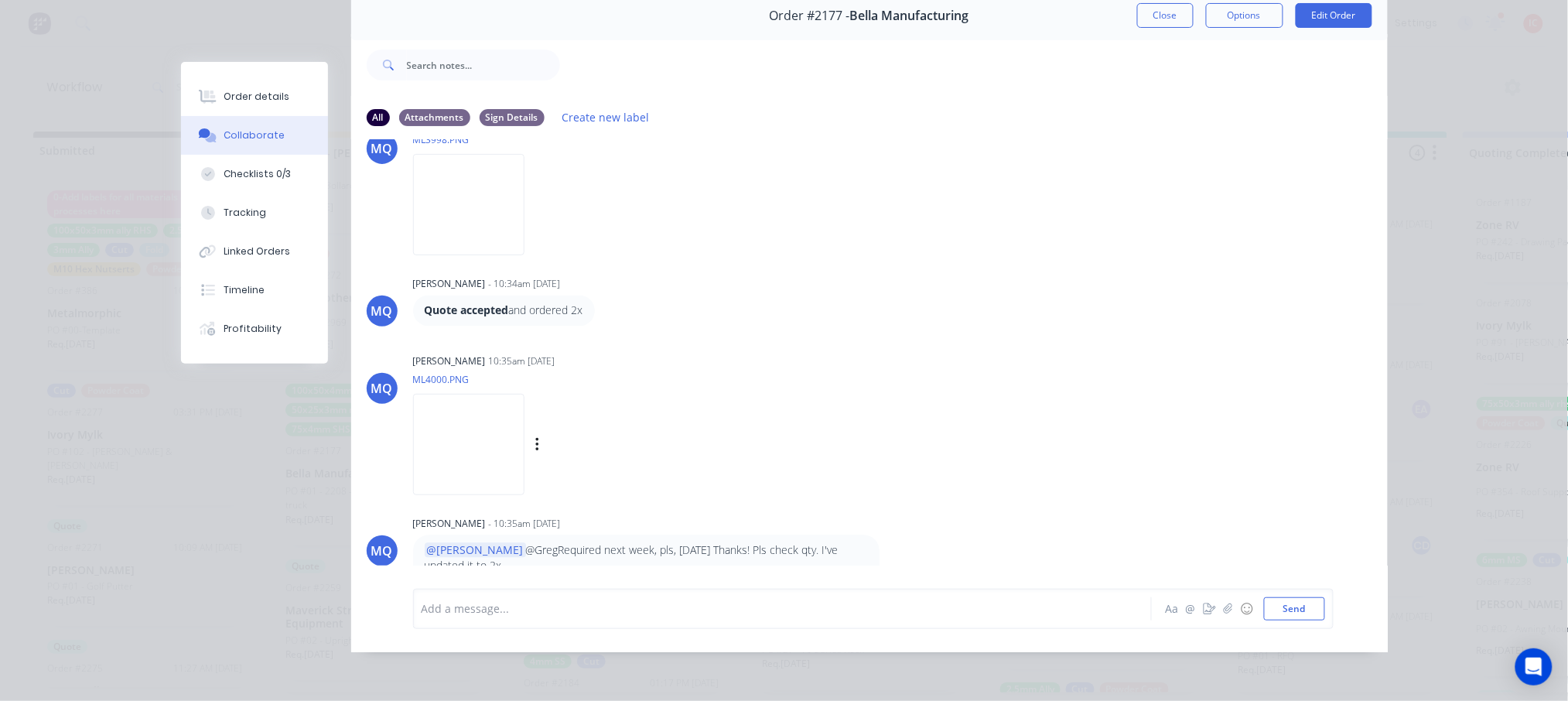
scroll to position [6, 0]
click at [459, 173] on img at bounding box center [469, 204] width 112 height 101
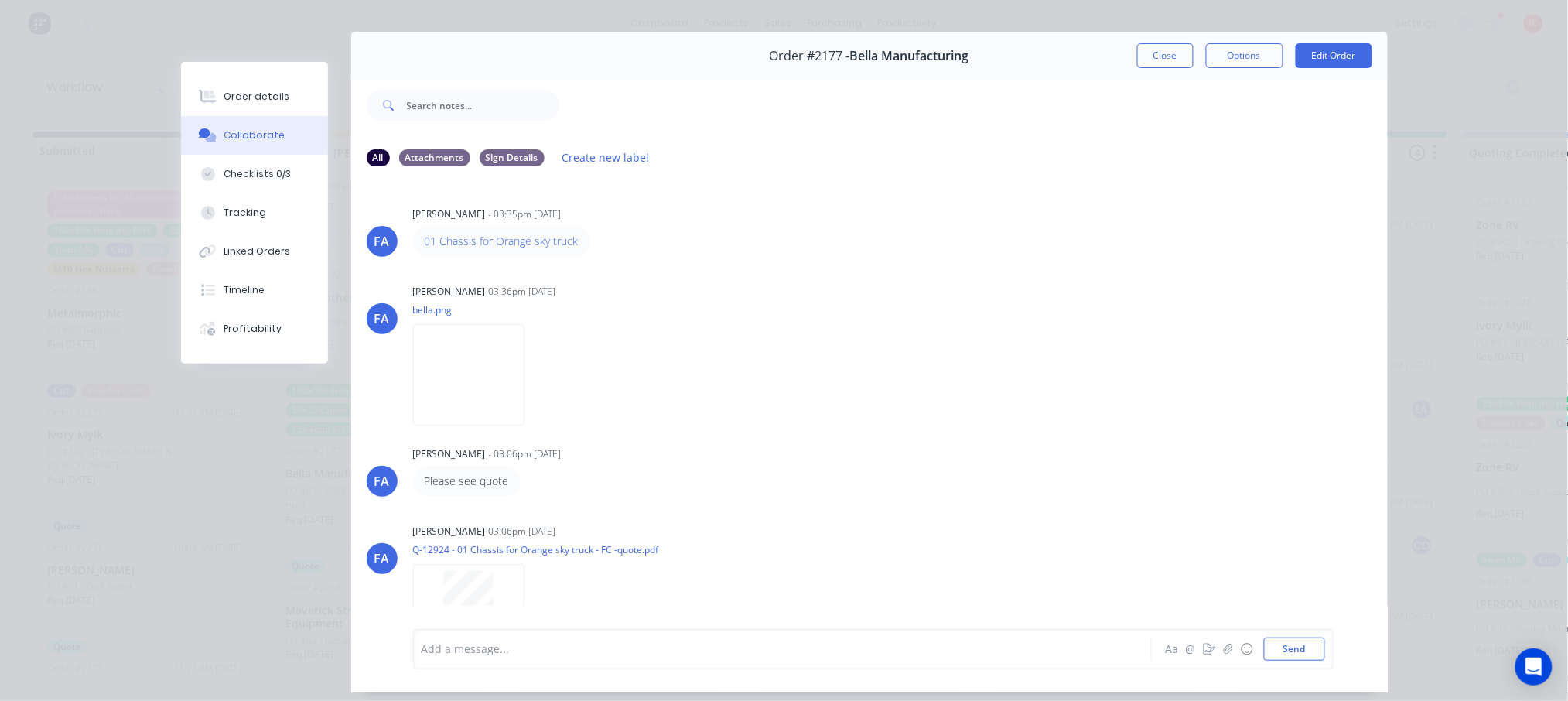
scroll to position [0, 0]
